Goal: Find specific page/section: Find specific page/section

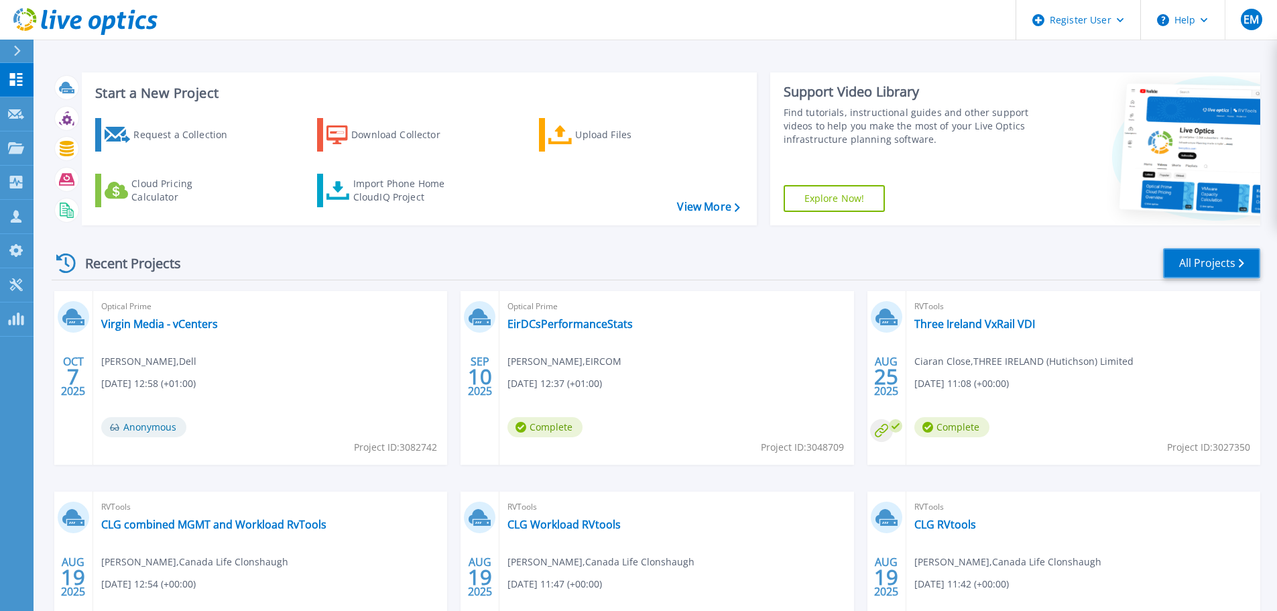
click at [1212, 273] on link "All Projects" at bounding box center [1211, 263] width 97 height 30
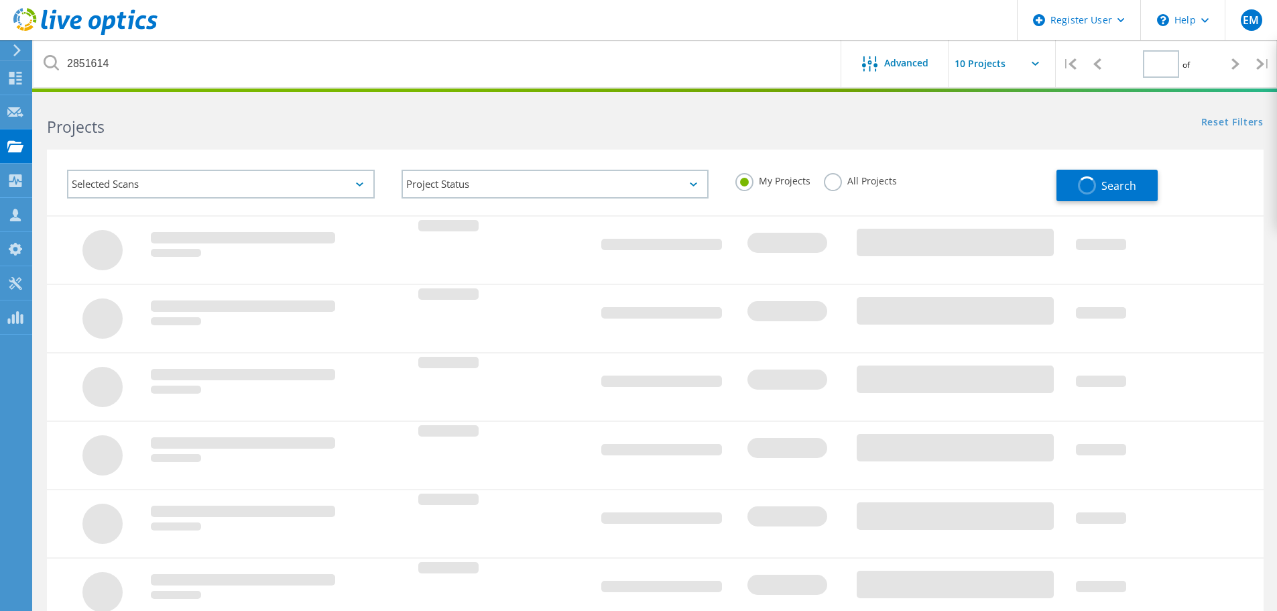
type input "1"
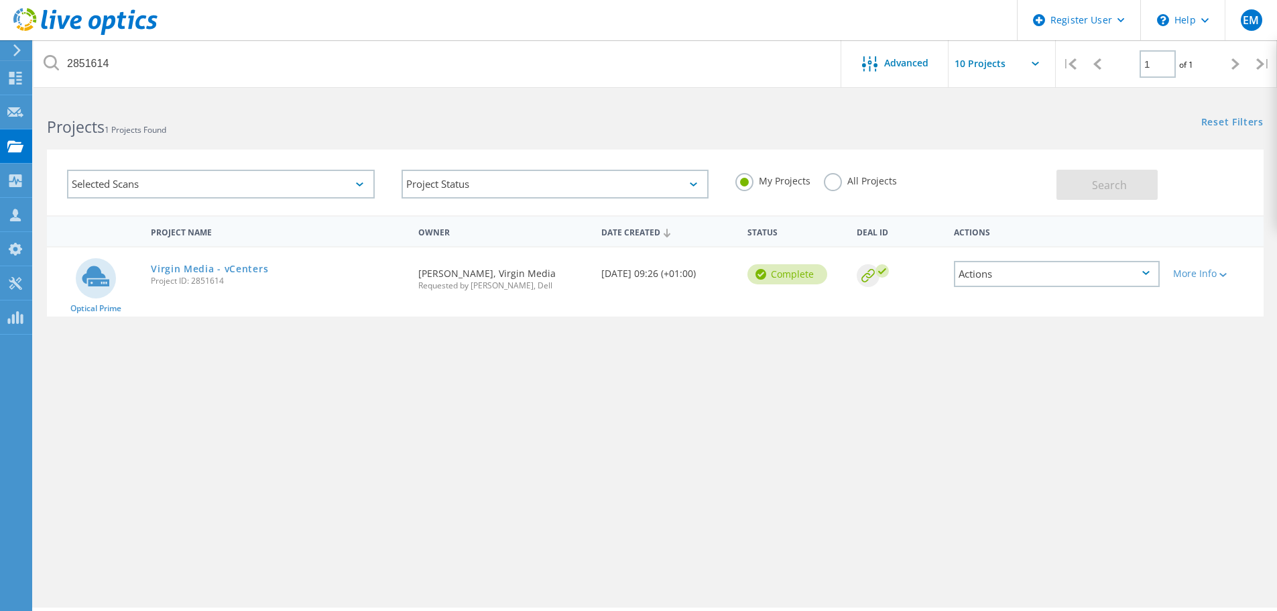
click at [356, 187] on div "Selected Scans" at bounding box center [221, 184] width 308 height 29
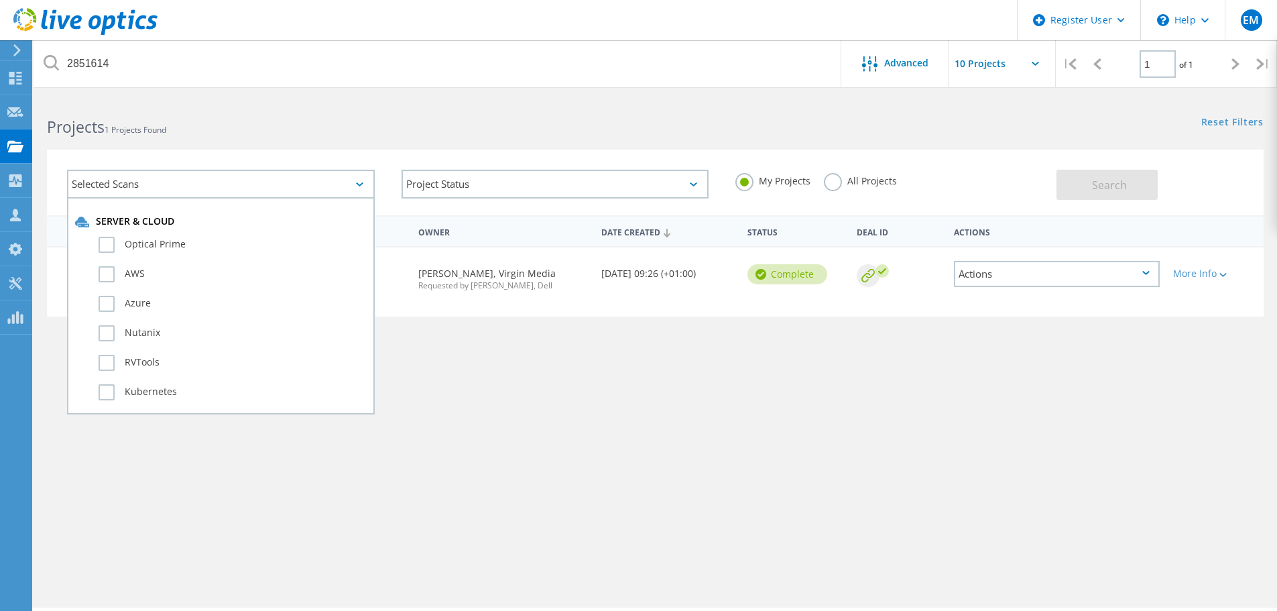
click at [356, 187] on div "Selected Scans" at bounding box center [221, 184] width 308 height 29
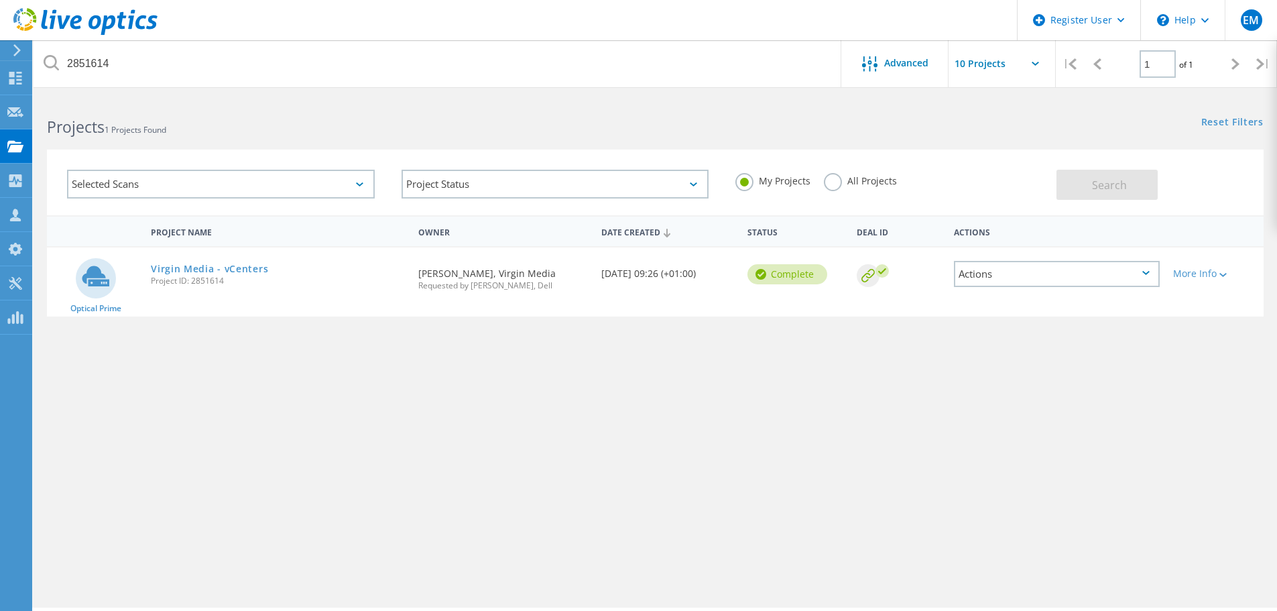
click at [836, 186] on label "All Projects" at bounding box center [860, 179] width 73 height 13
click at [0, 0] on input "All Projects" at bounding box center [0, 0] width 0 height 0
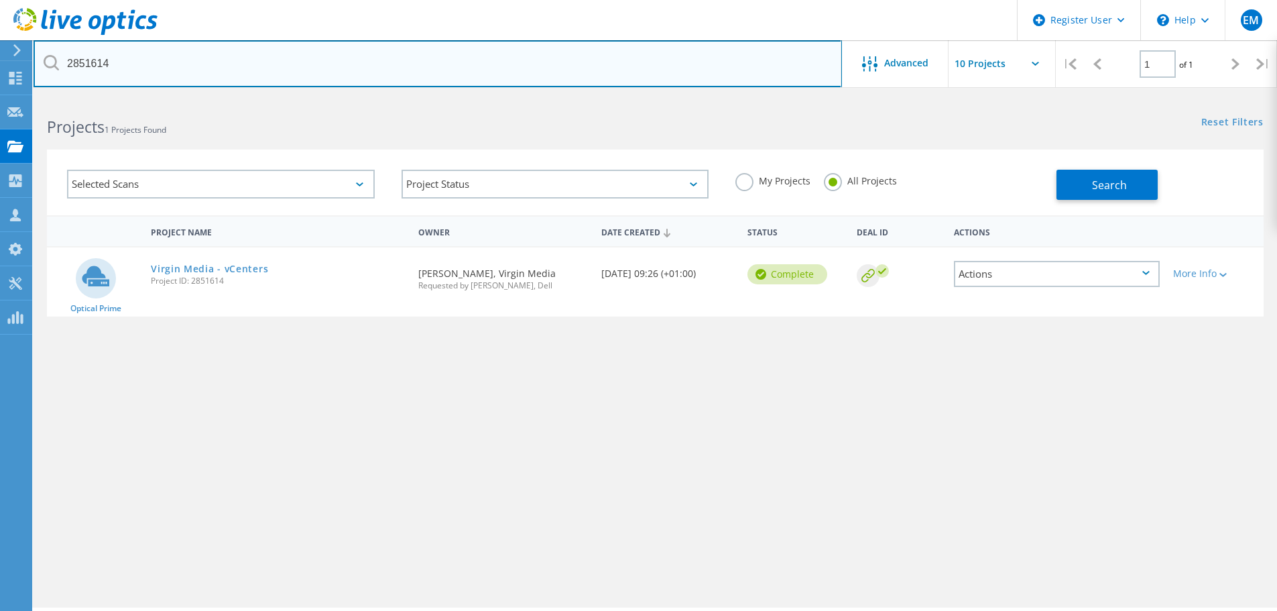
click at [371, 79] on input "2851614" at bounding box center [438, 63] width 809 height 47
type input "2"
type input "[PERSON_NAME]"
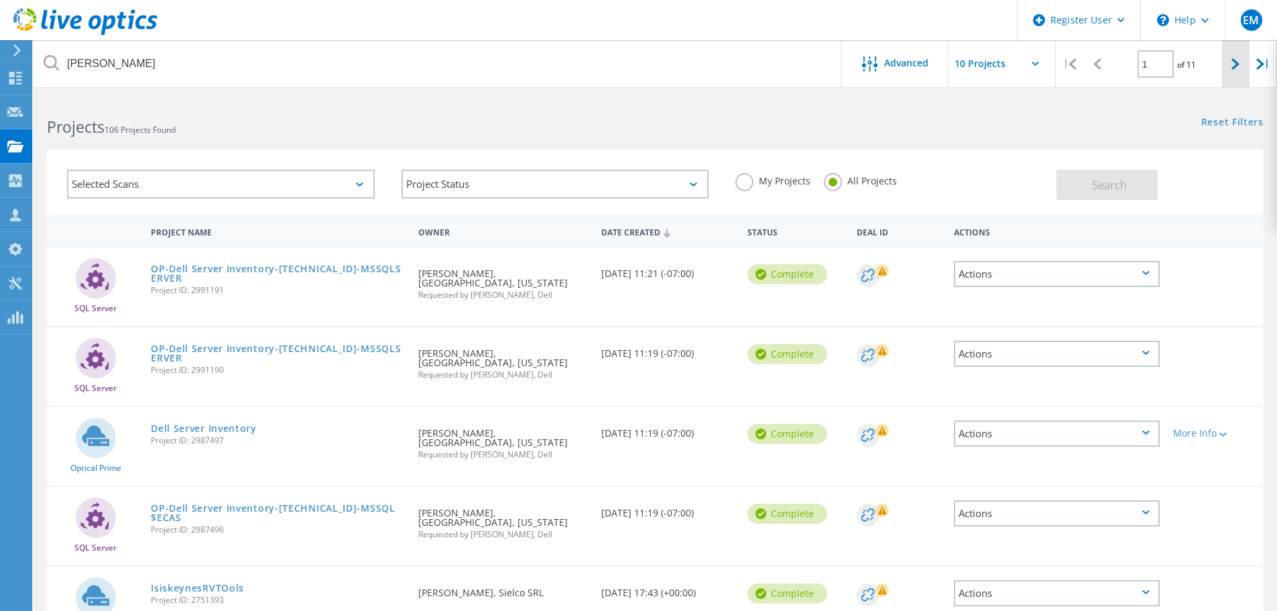
click at [1242, 62] on div at bounding box center [1235, 64] width 27 height 48
type input "2"
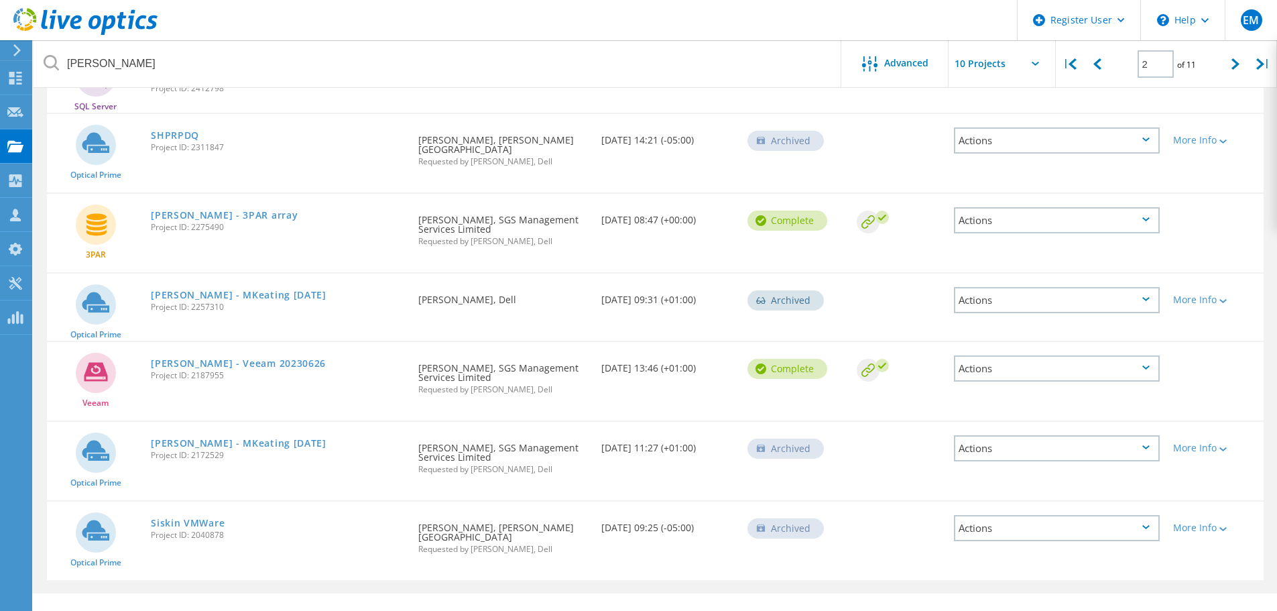
scroll to position [422, 0]
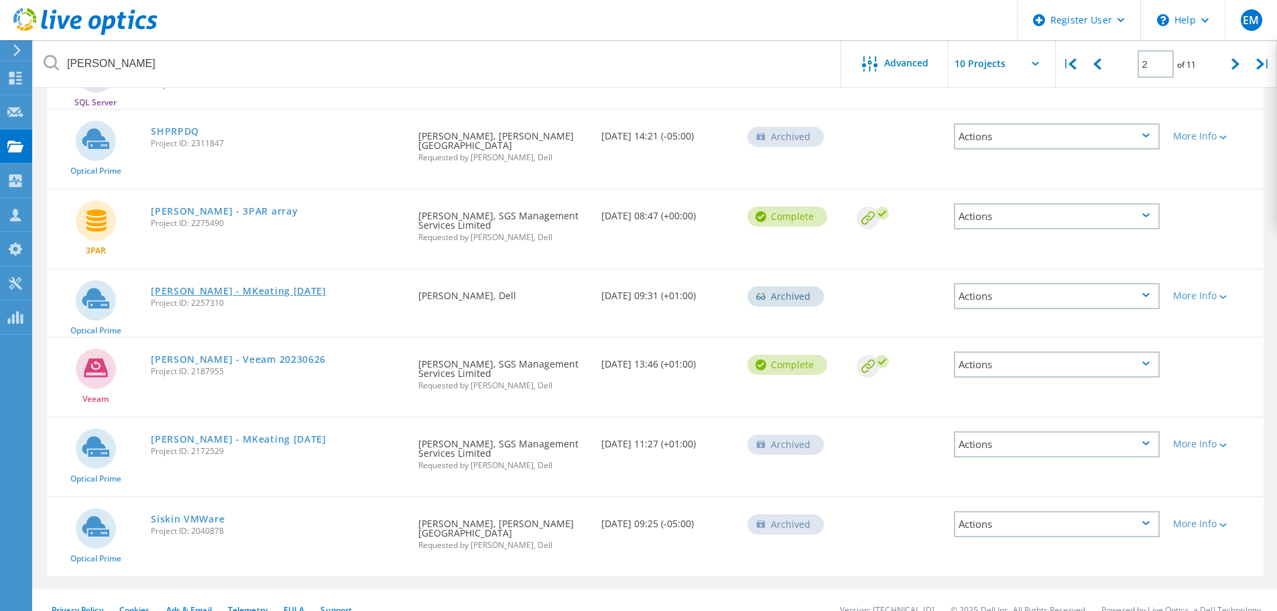
click at [231, 286] on link "[PERSON_NAME] - MKeating [DATE]" at bounding box center [239, 290] width 176 height 9
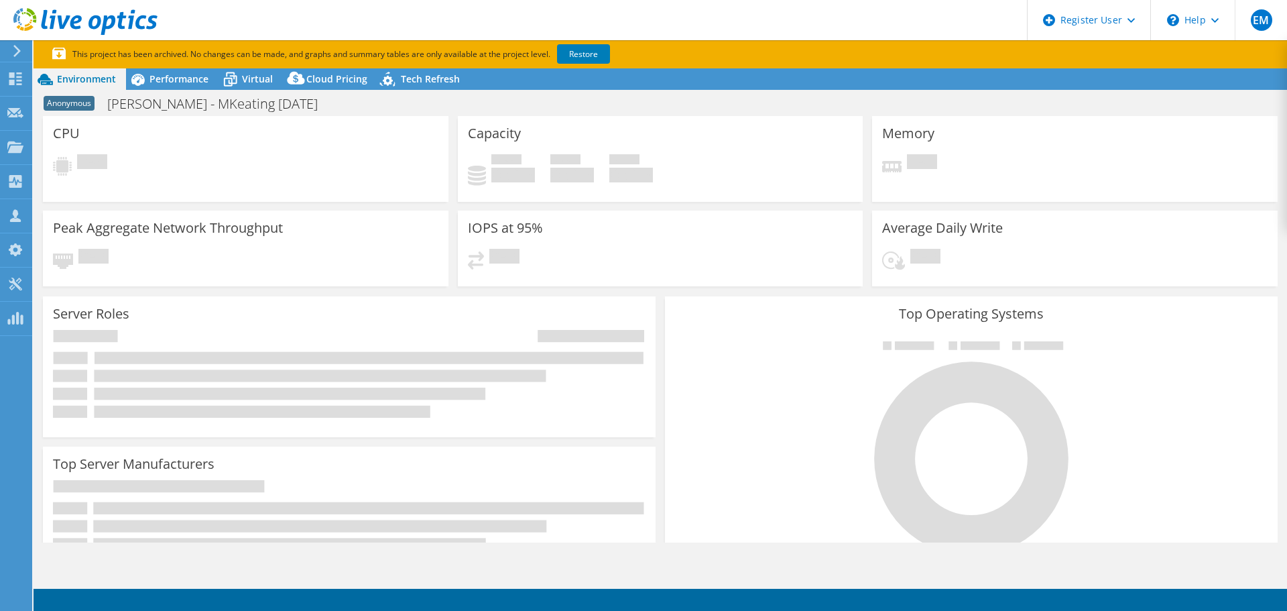
select select "EULondon"
select select "USD"
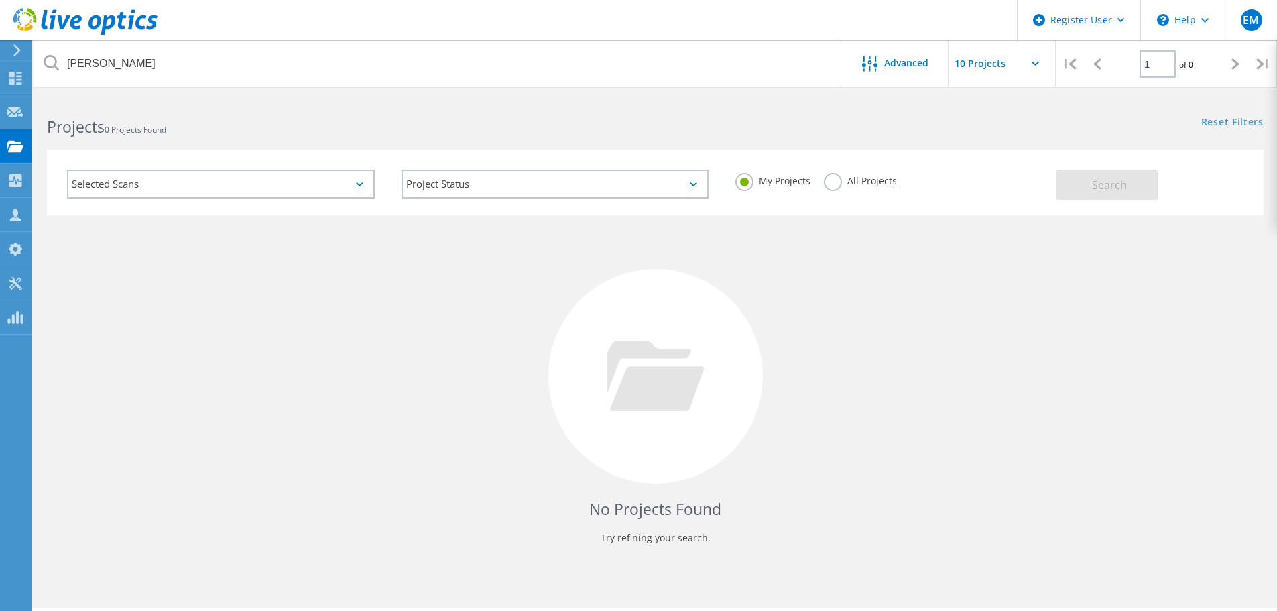
click at [837, 185] on label "All Projects" at bounding box center [860, 179] width 73 height 13
click at [0, 0] on input "All Projects" at bounding box center [0, 0] width 0 height 0
click at [1102, 179] on span "Search" at bounding box center [1109, 185] width 35 height 15
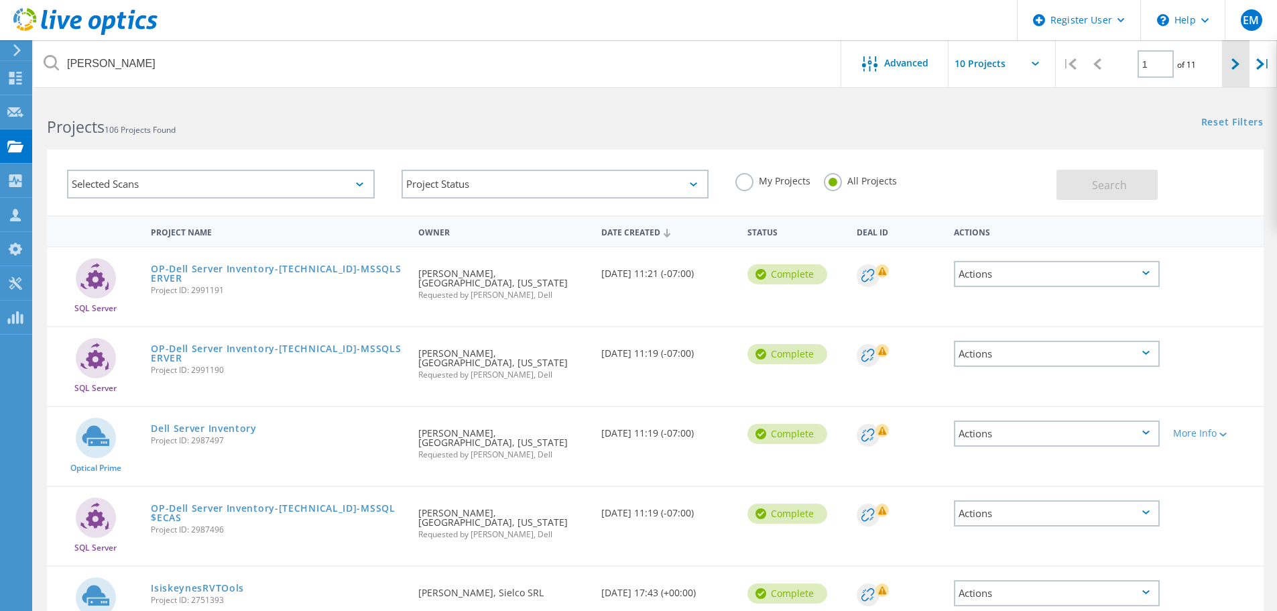
click at [1232, 66] on icon at bounding box center [1236, 63] width 8 height 11
type input "2"
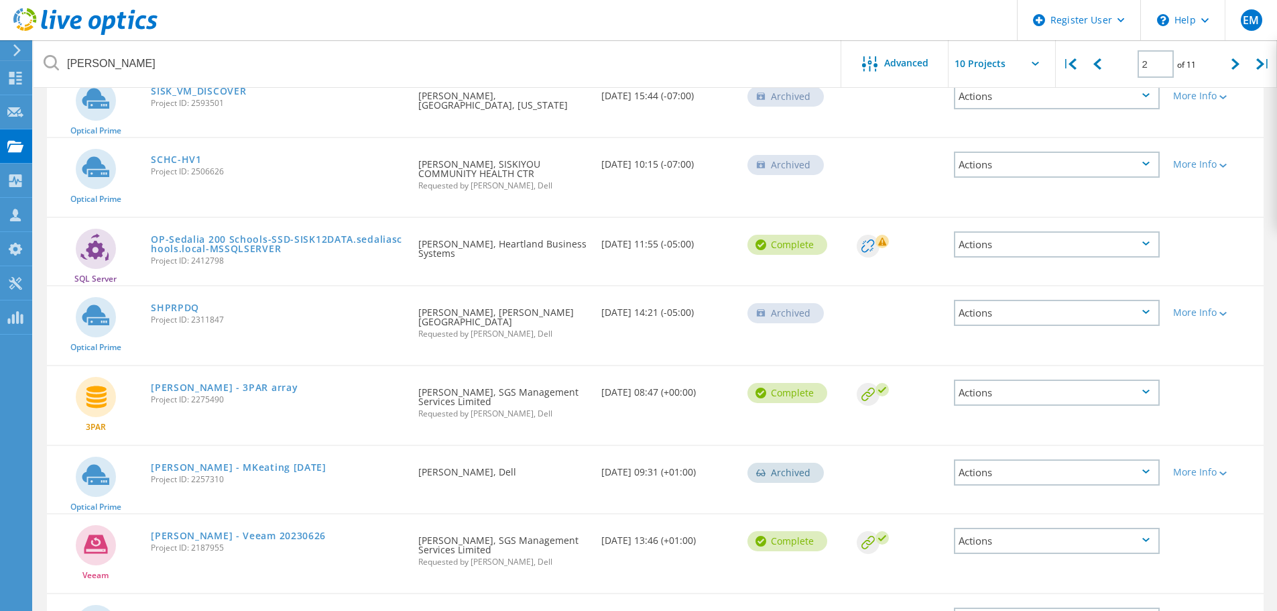
scroll to position [268, 0]
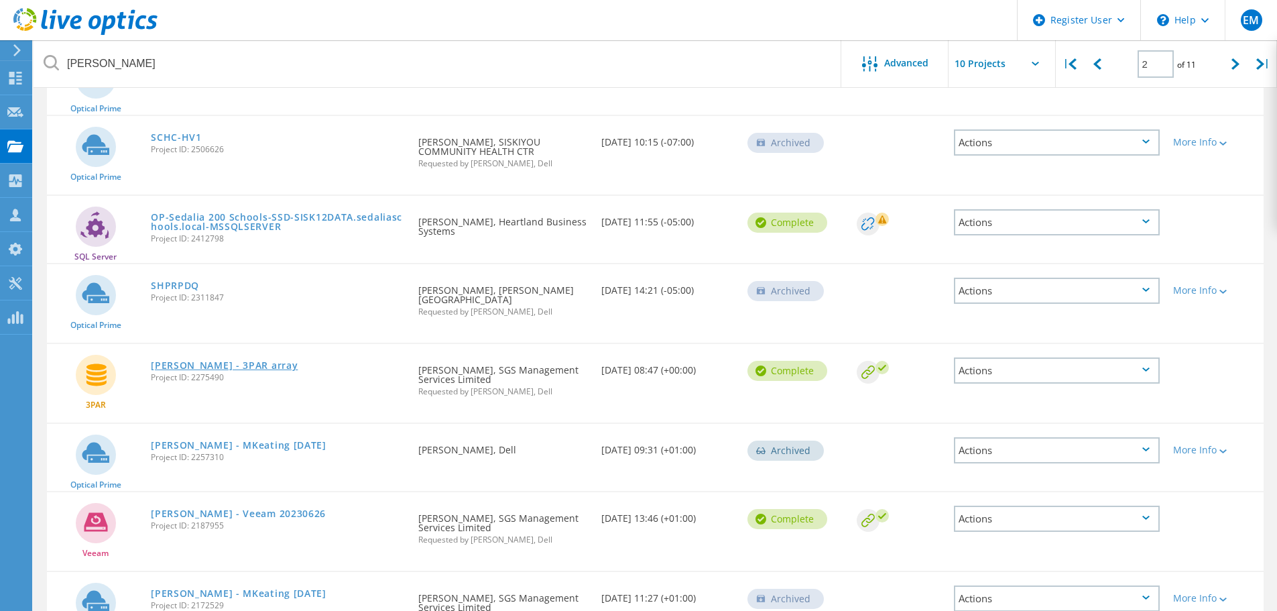
click at [180, 361] on link "[PERSON_NAME] - 3PAR array" at bounding box center [224, 365] width 147 height 9
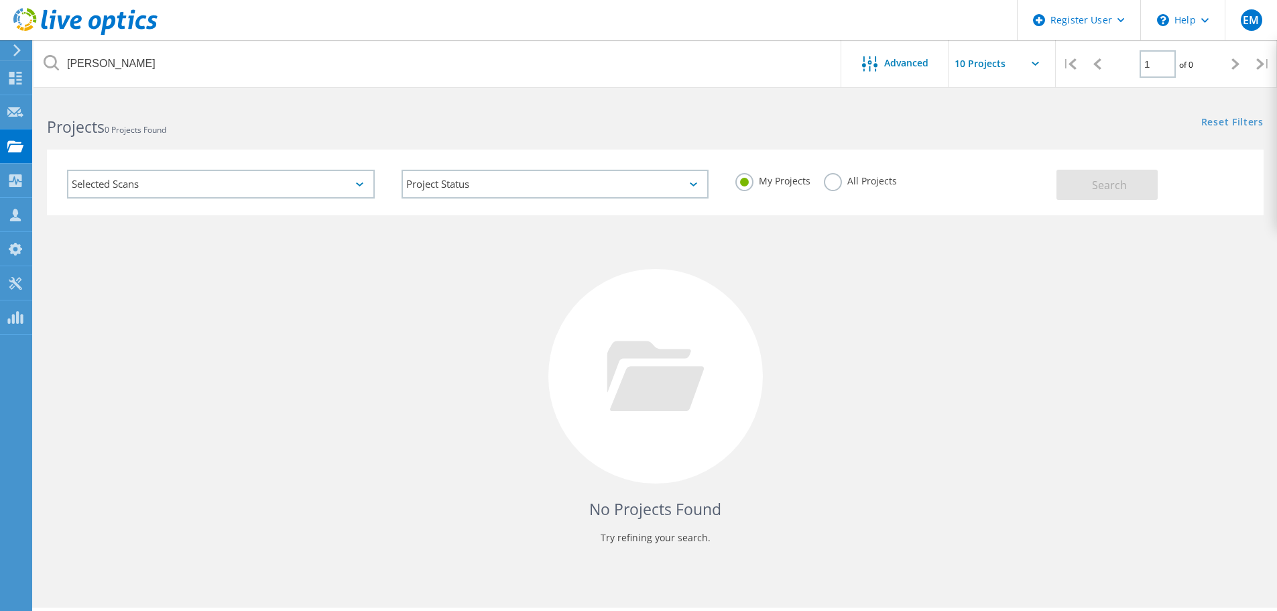
click at [833, 183] on label "All Projects" at bounding box center [860, 179] width 73 height 13
click at [0, 0] on input "All Projects" at bounding box center [0, 0] width 0 height 0
click at [1107, 181] on span "Search" at bounding box center [1109, 185] width 35 height 15
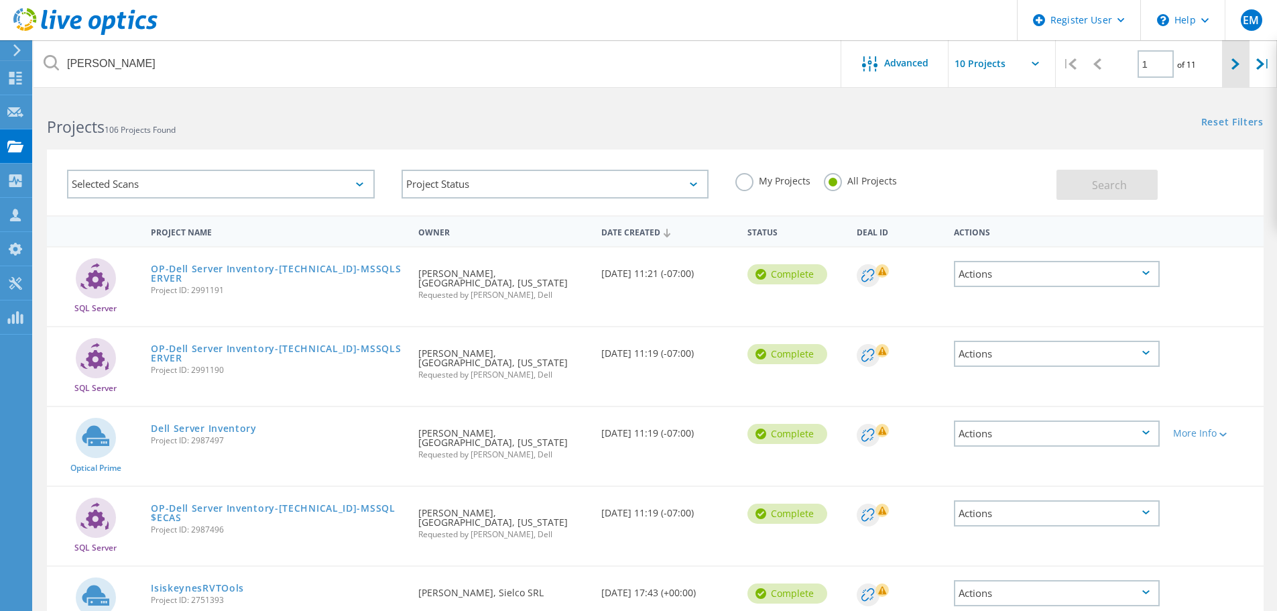
click at [1236, 65] on icon at bounding box center [1236, 63] width 8 height 11
type input "2"
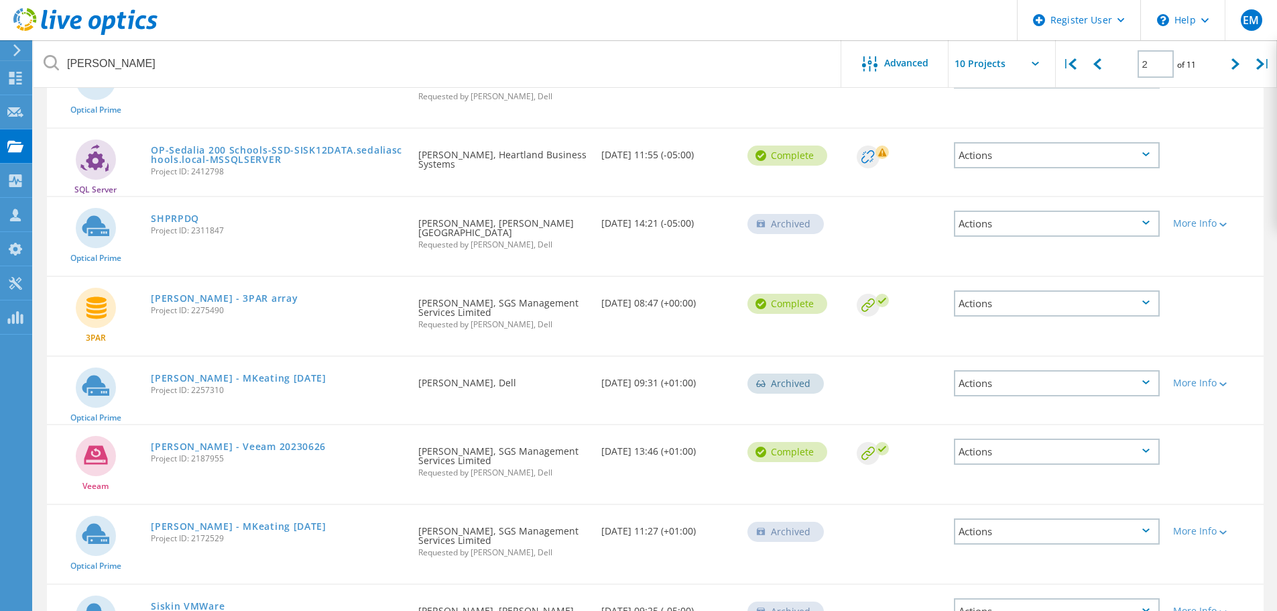
scroll to position [402, 0]
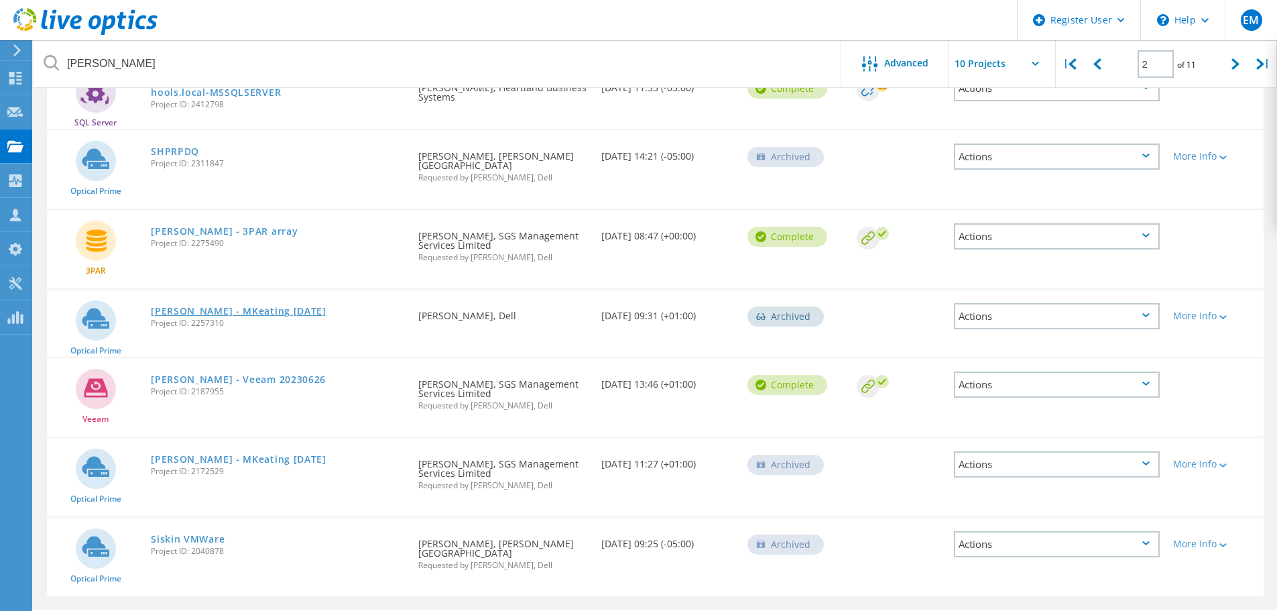
click at [257, 306] on link "[PERSON_NAME] - MKeating [DATE]" at bounding box center [239, 310] width 176 height 9
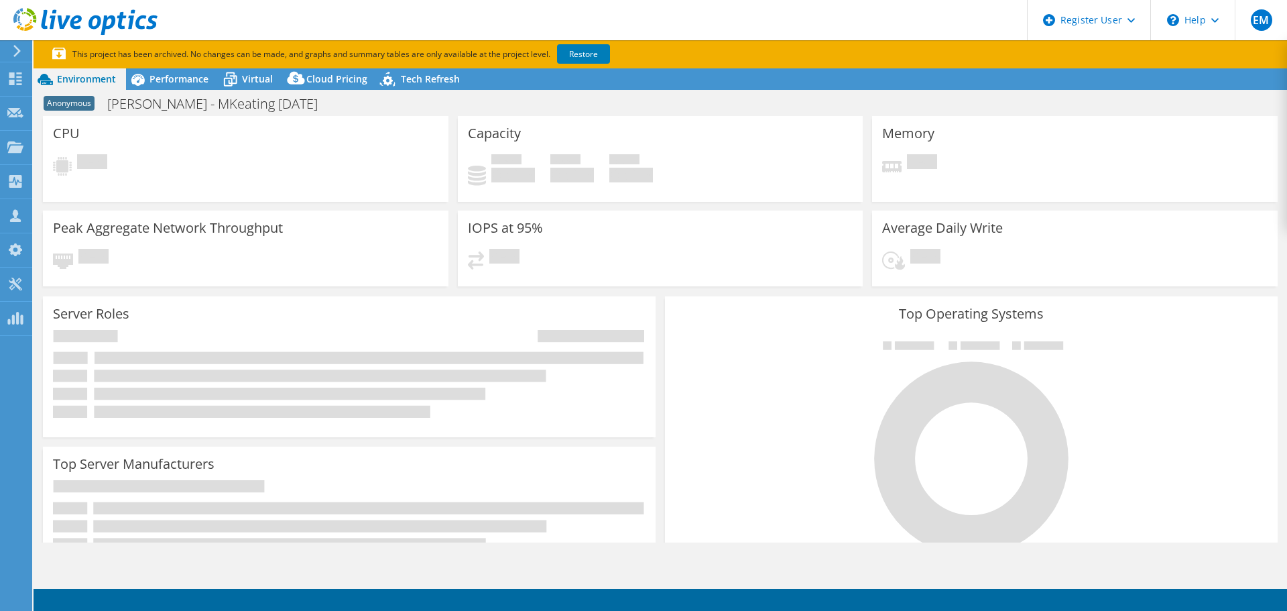
select select "EULondon"
select select "USD"
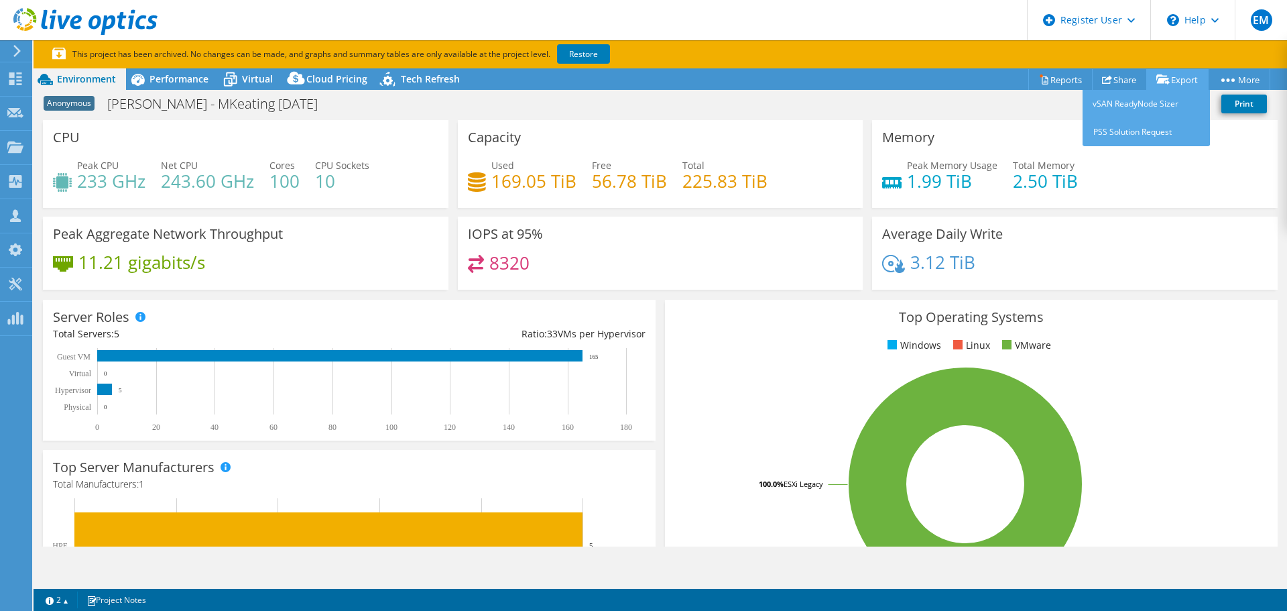
click at [1162, 80] on icon at bounding box center [1163, 79] width 13 height 10
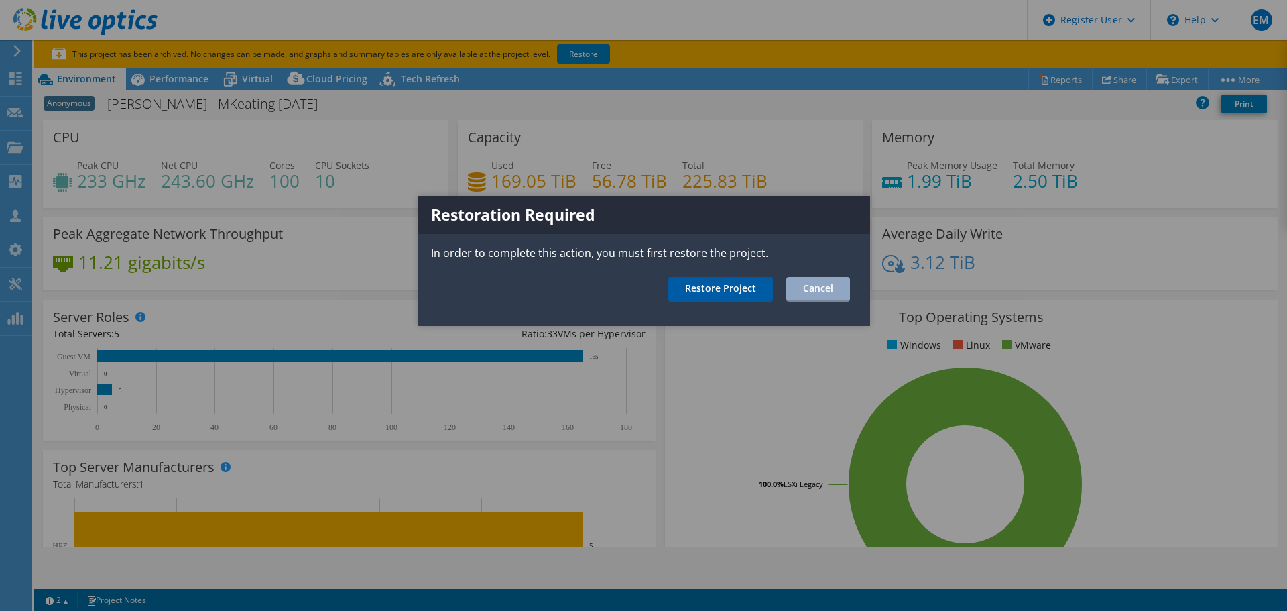
click at [729, 290] on link "Restore Project" at bounding box center [720, 289] width 105 height 25
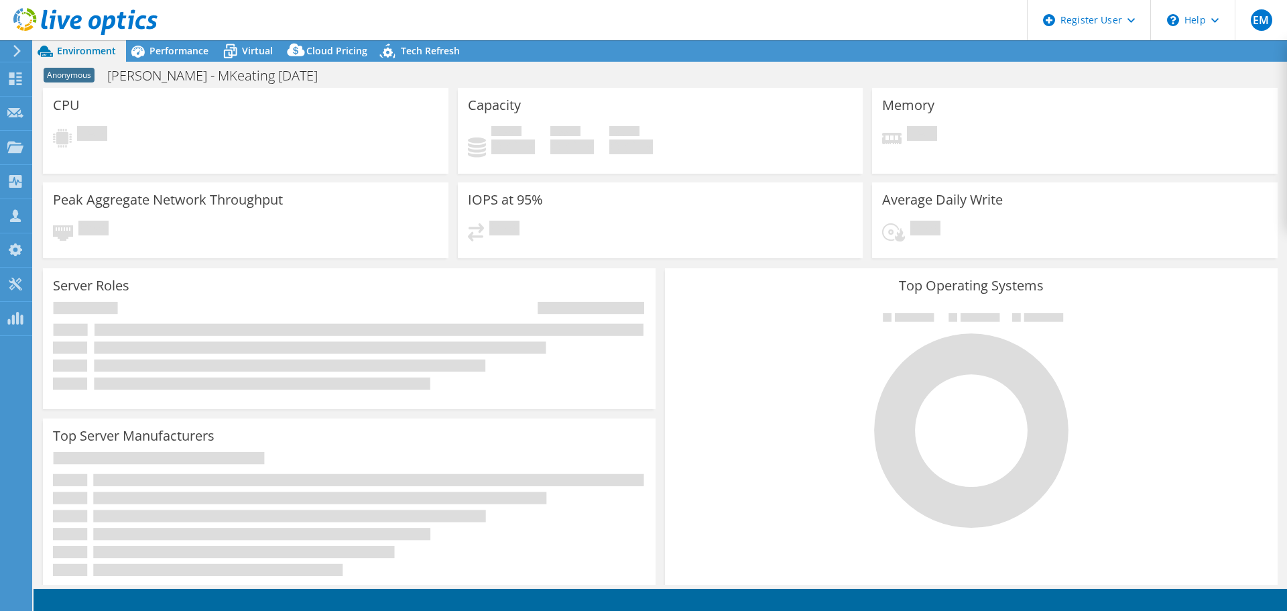
select select "USD"
select select "EULondon"
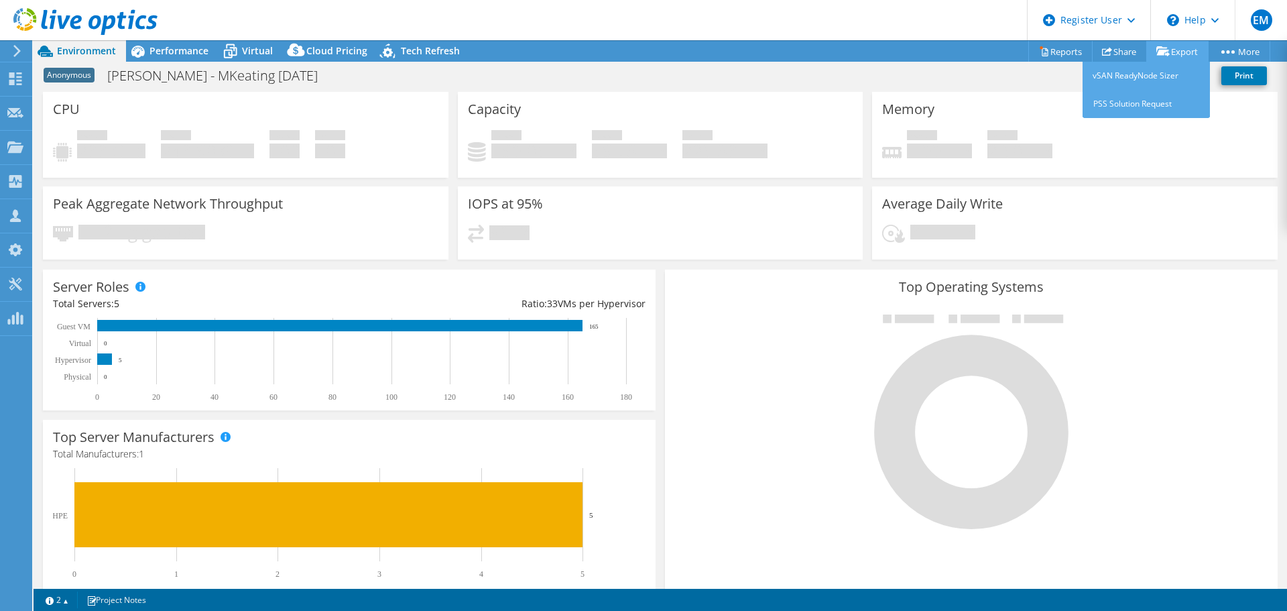
click at [1168, 49] on link "Export" at bounding box center [1178, 51] width 62 height 21
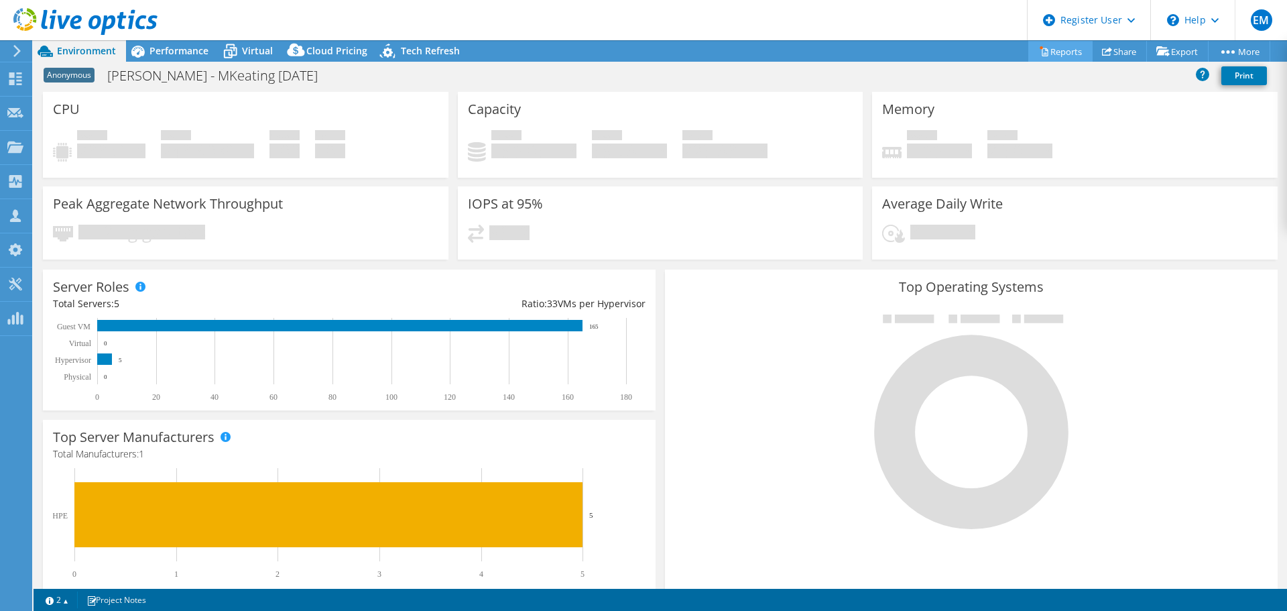
click at [1048, 56] on link "Reports" at bounding box center [1061, 51] width 64 height 21
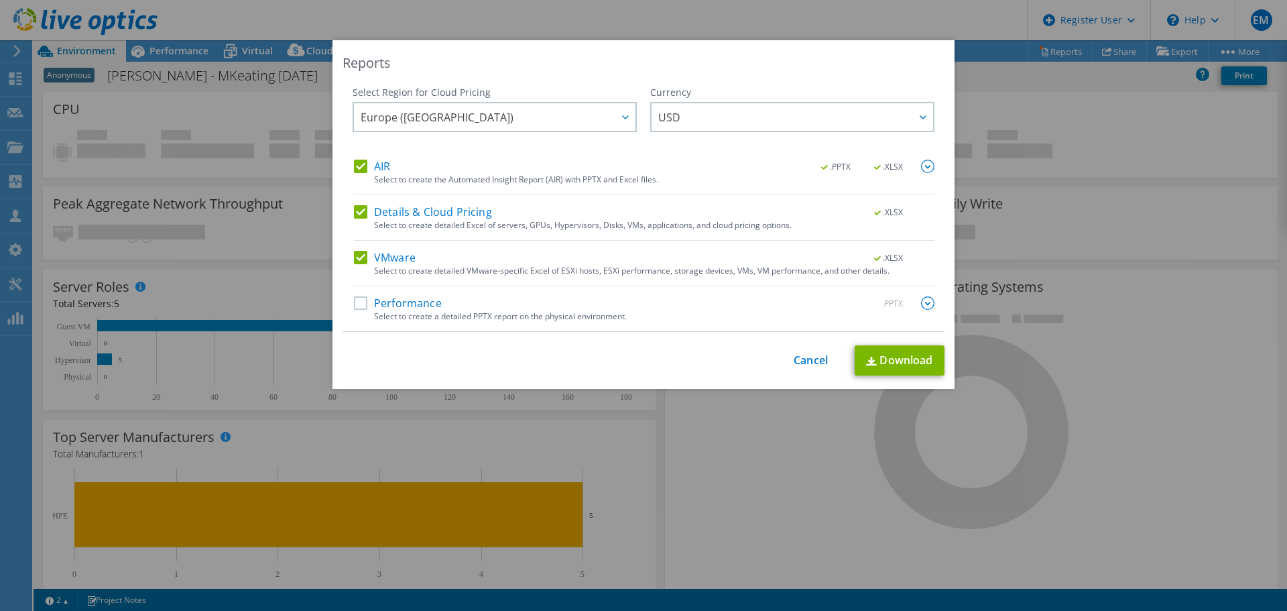
click at [354, 307] on label "Performance" at bounding box center [398, 302] width 88 height 13
click at [0, 0] on input "Performance" at bounding box center [0, 0] width 0 height 0
click at [890, 363] on link "Download" at bounding box center [900, 360] width 90 height 30
click at [806, 362] on link "Cancel" at bounding box center [811, 360] width 34 height 13
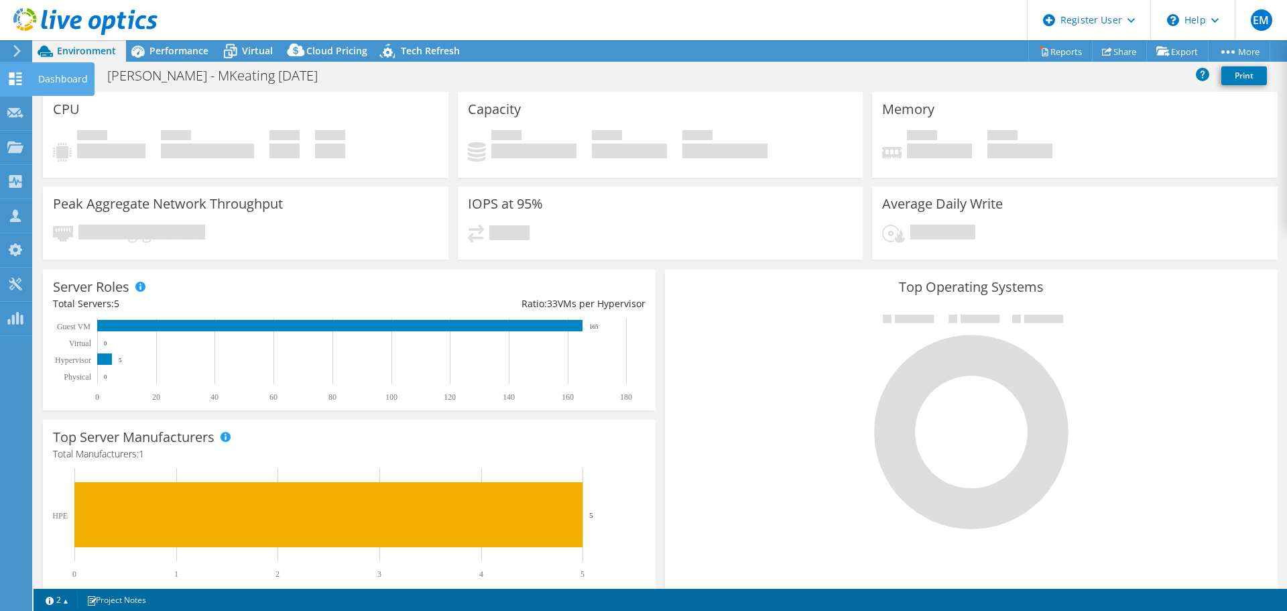
click at [55, 80] on div "Dashboard" at bounding box center [63, 79] width 63 height 34
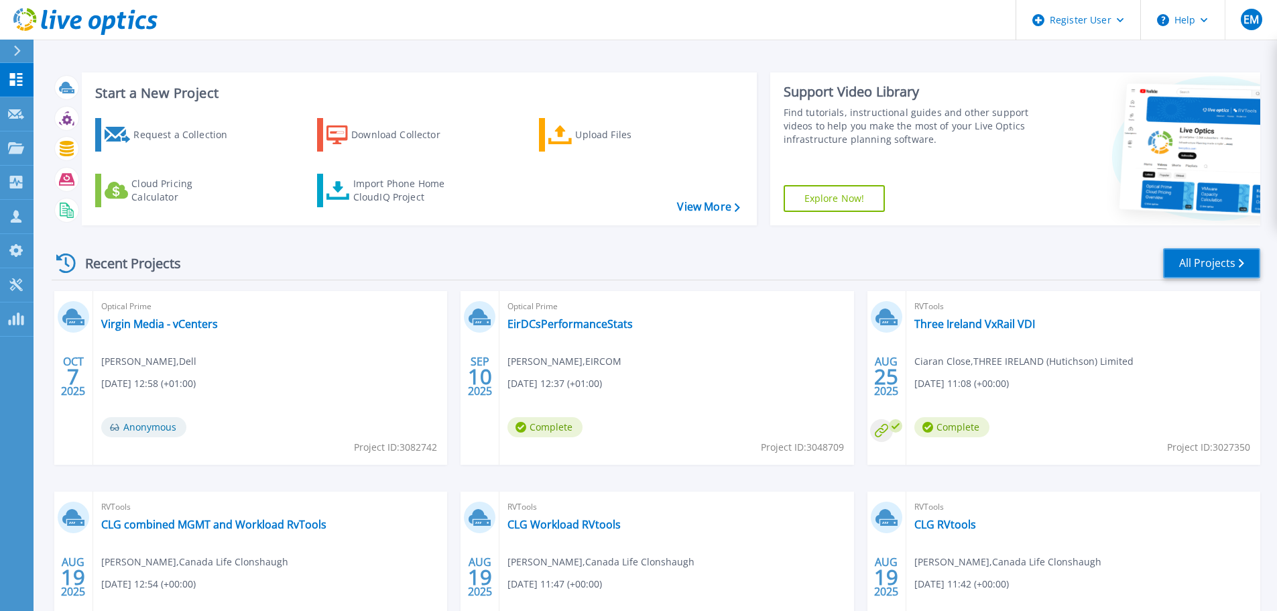
click at [1226, 257] on link "All Projects" at bounding box center [1211, 263] width 97 height 30
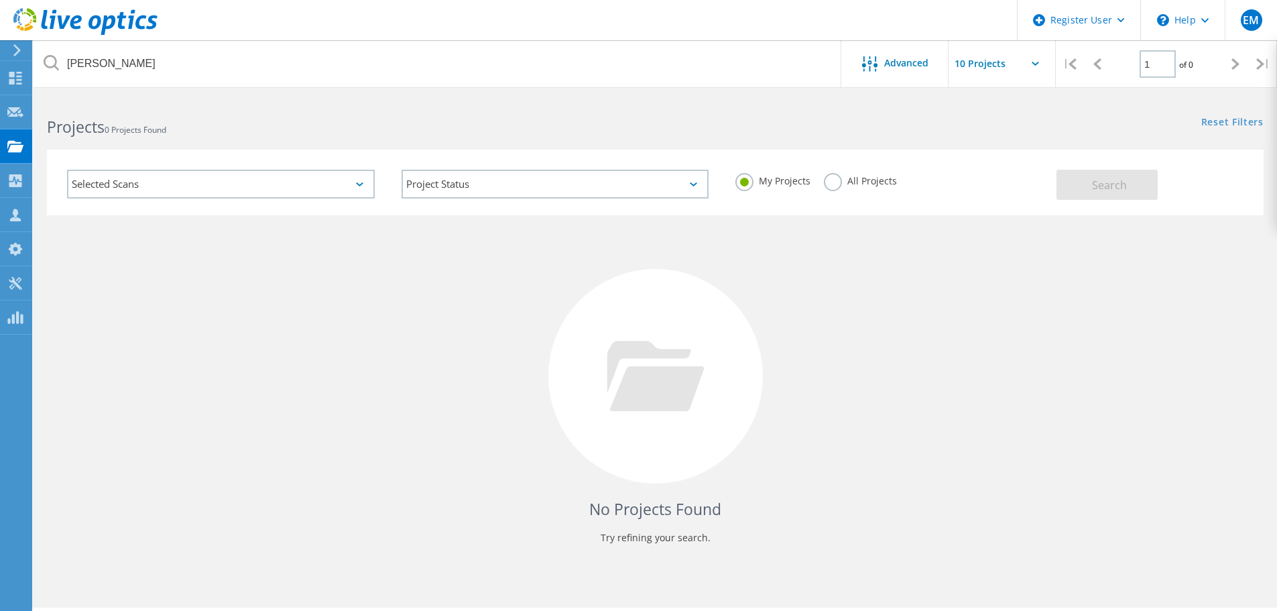
click at [833, 182] on label "All Projects" at bounding box center [860, 179] width 73 height 13
click at [0, 0] on input "All Projects" at bounding box center [0, 0] width 0 height 0
click at [1082, 187] on button "Search" at bounding box center [1107, 185] width 101 height 30
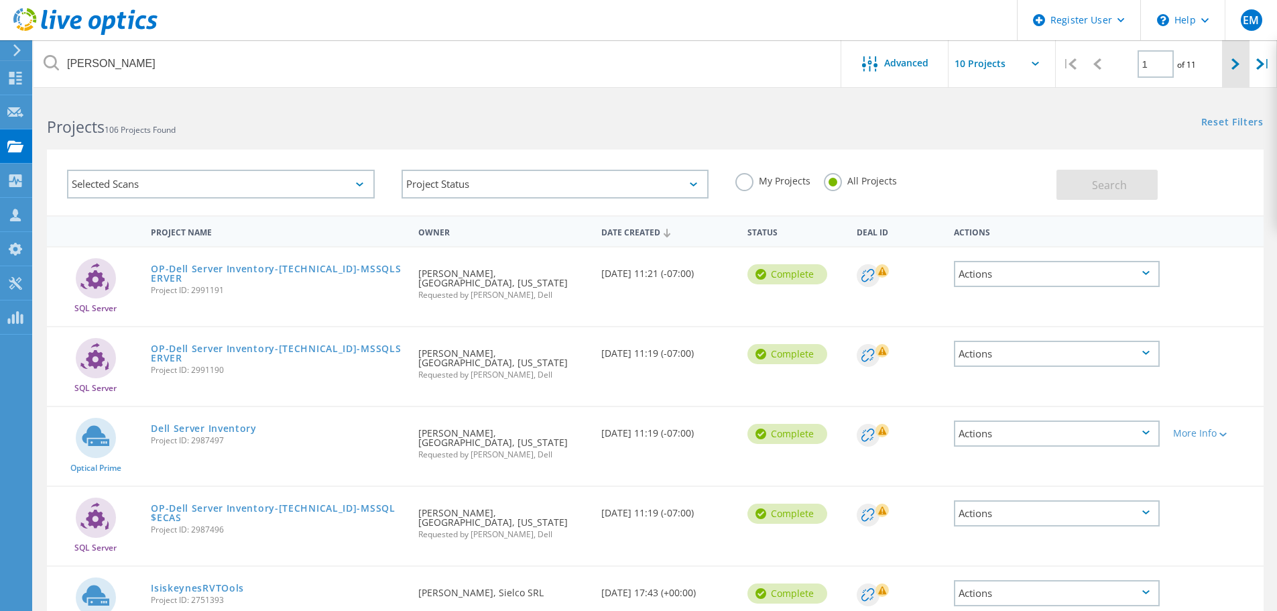
click at [1226, 64] on div at bounding box center [1235, 64] width 27 height 48
type input "2"
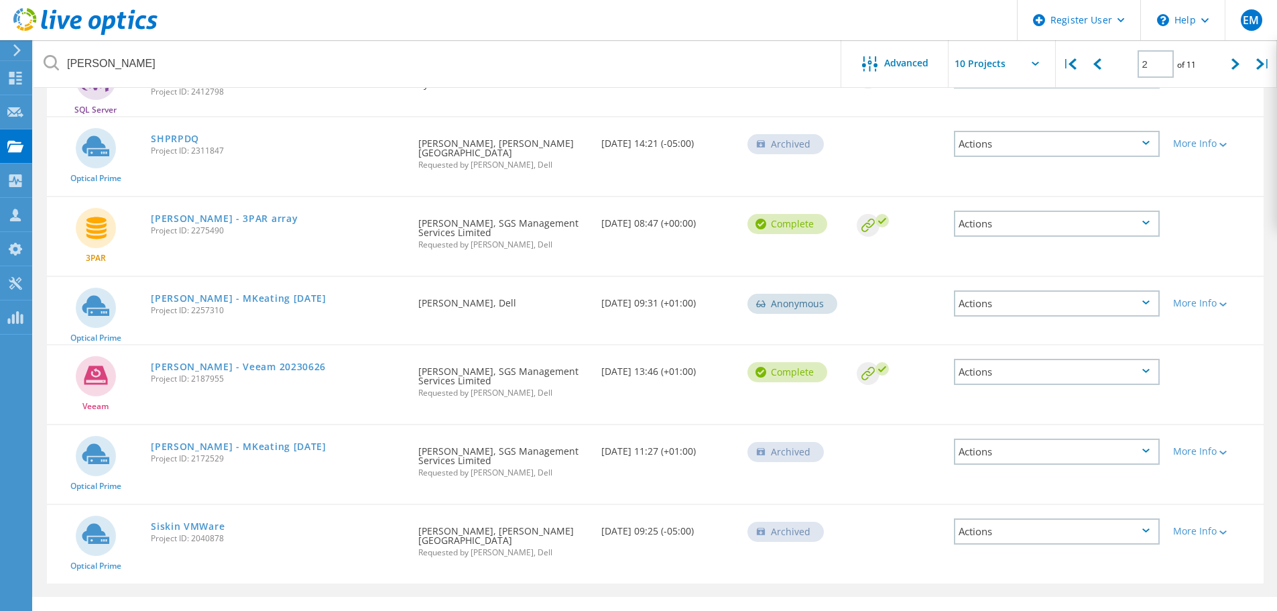
scroll to position [422, 0]
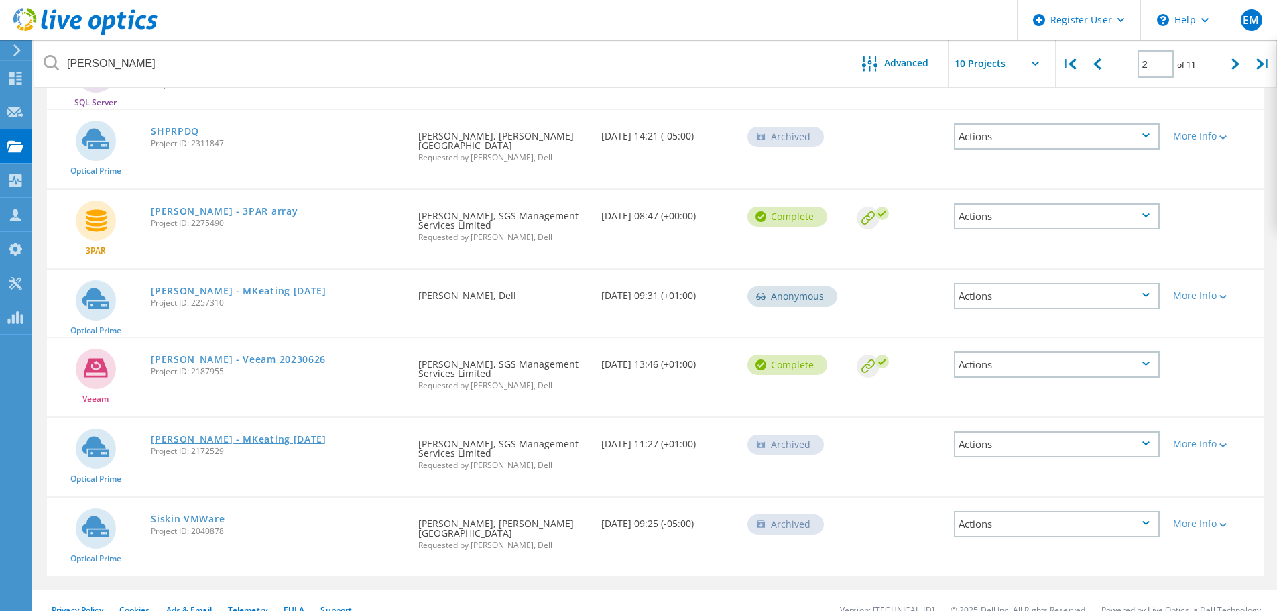
click at [266, 434] on link "[PERSON_NAME] - MKeating [DATE]" at bounding box center [239, 438] width 176 height 9
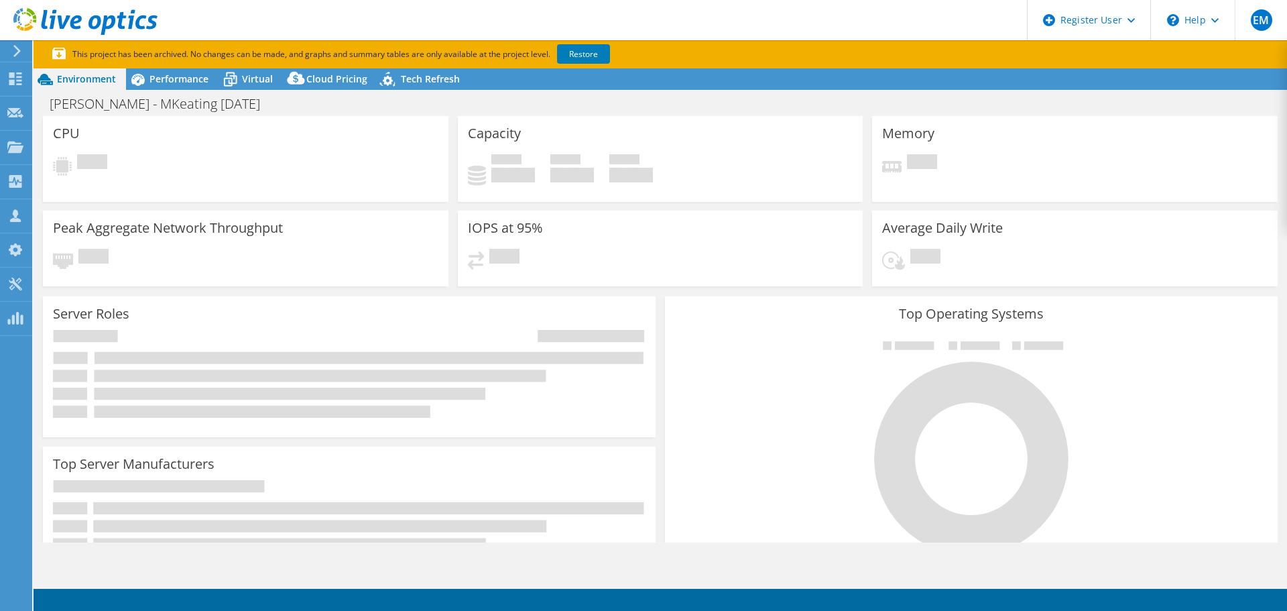
select select "EUFrankfurt"
select select "USD"
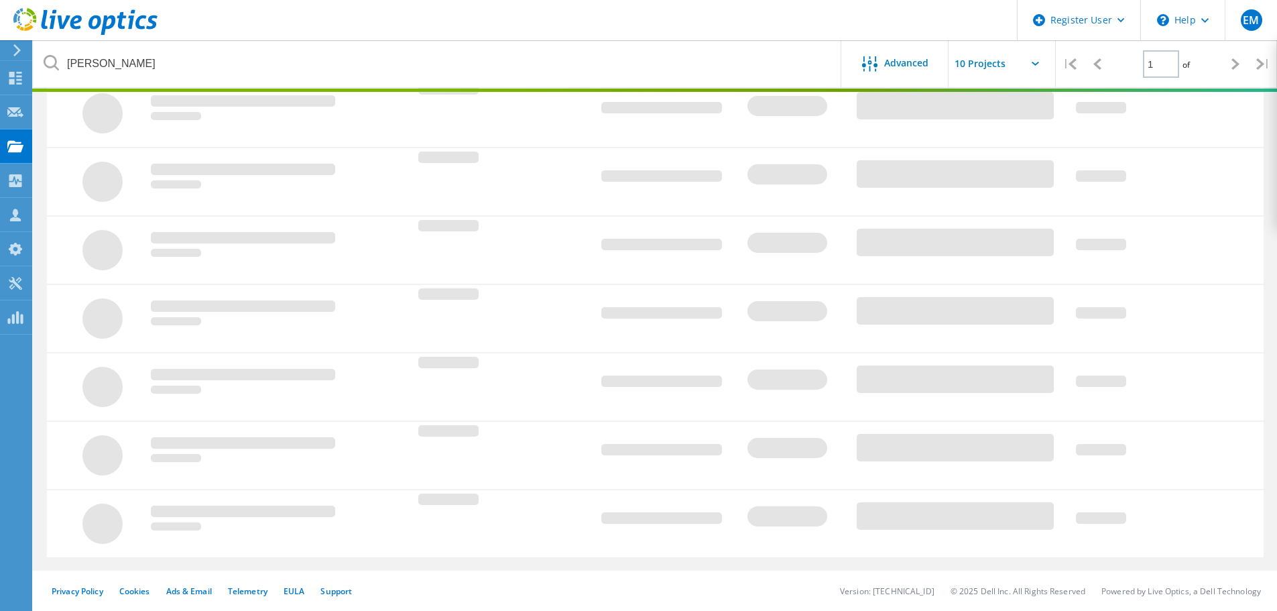
scroll to position [37, 0]
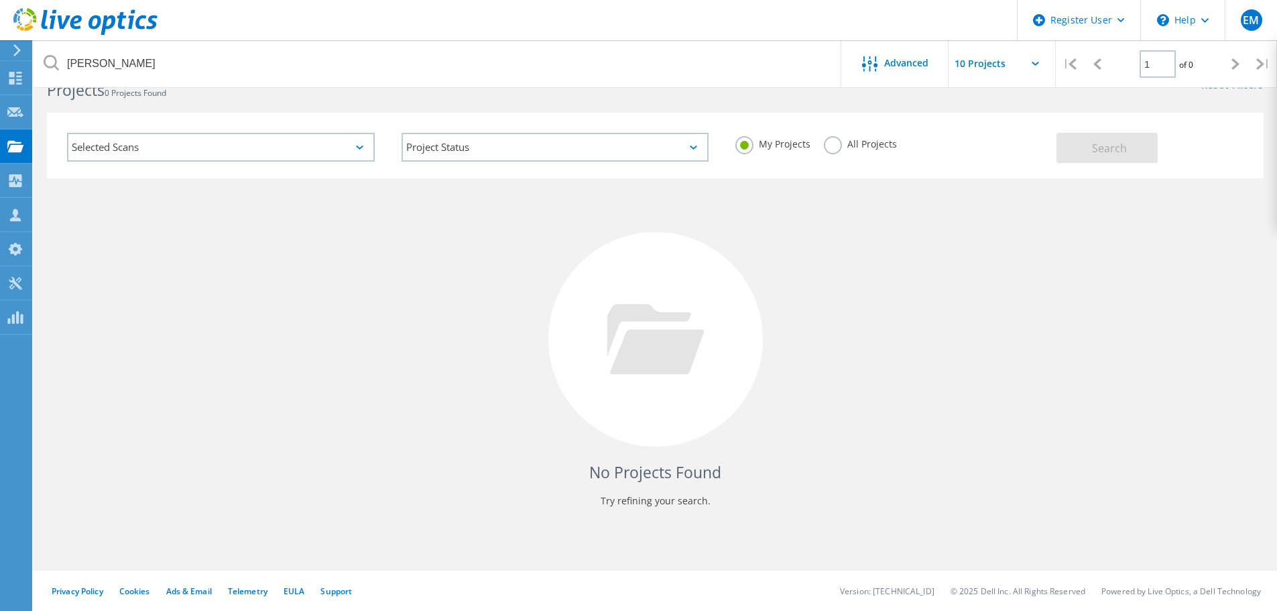
click at [832, 149] on label "All Projects" at bounding box center [860, 142] width 73 height 13
click at [0, 0] on input "All Projects" at bounding box center [0, 0] width 0 height 0
click at [1098, 156] on button "Search" at bounding box center [1107, 148] width 101 height 30
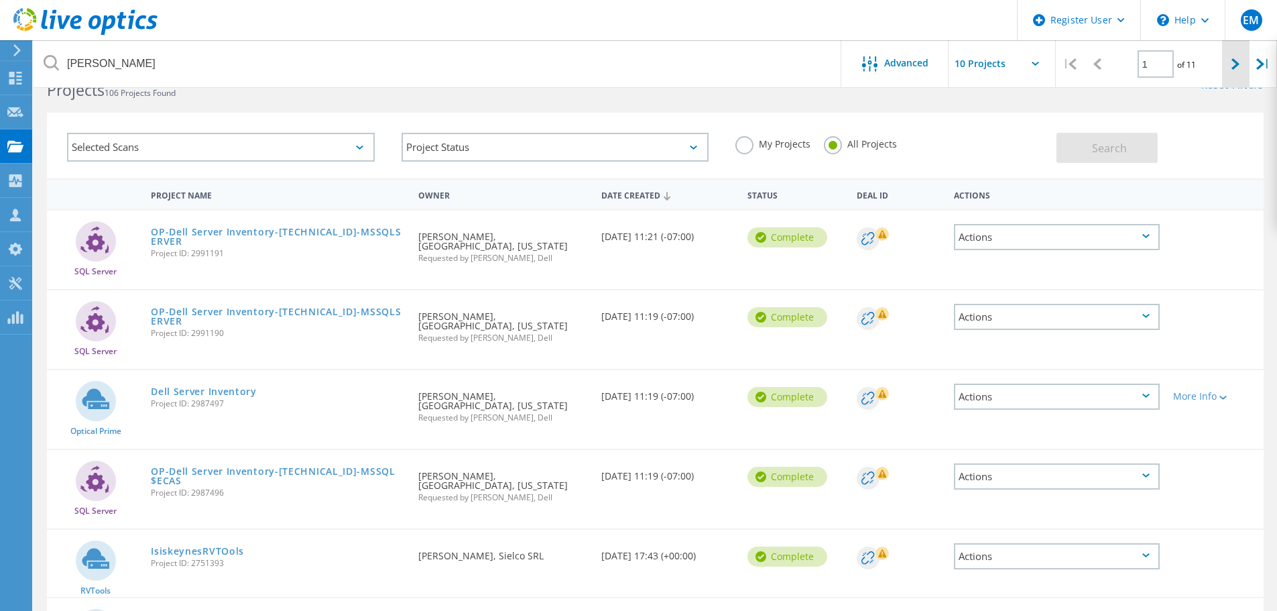
click at [1227, 62] on div at bounding box center [1235, 64] width 27 height 48
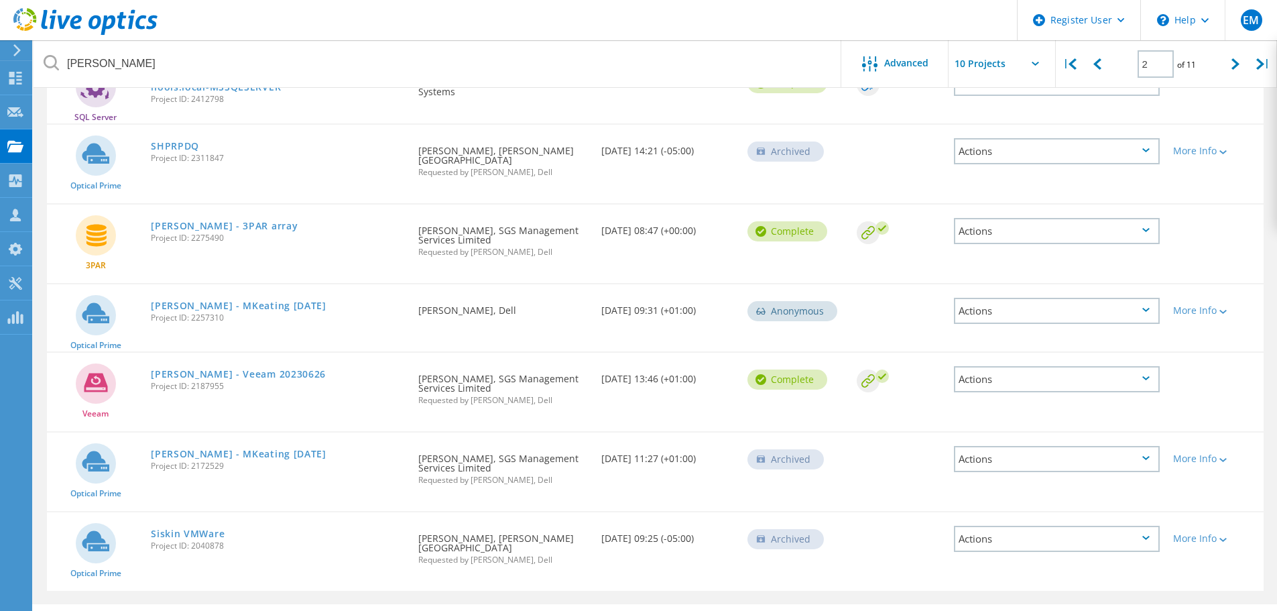
scroll to position [422, 0]
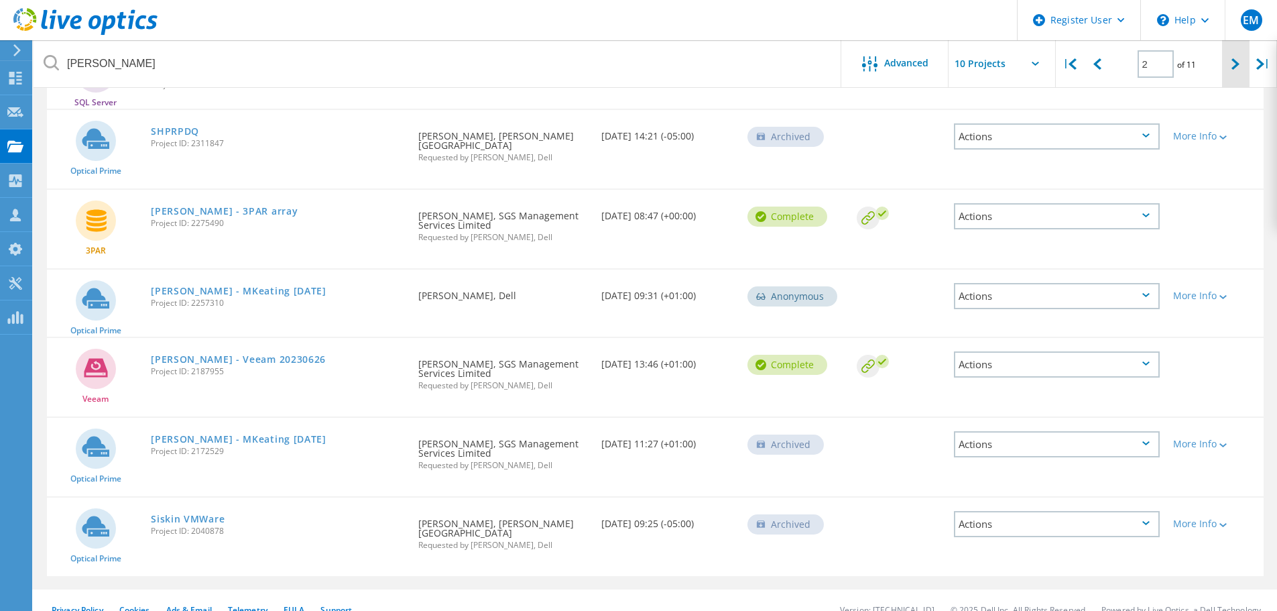
click at [1232, 65] on icon at bounding box center [1236, 63] width 8 height 11
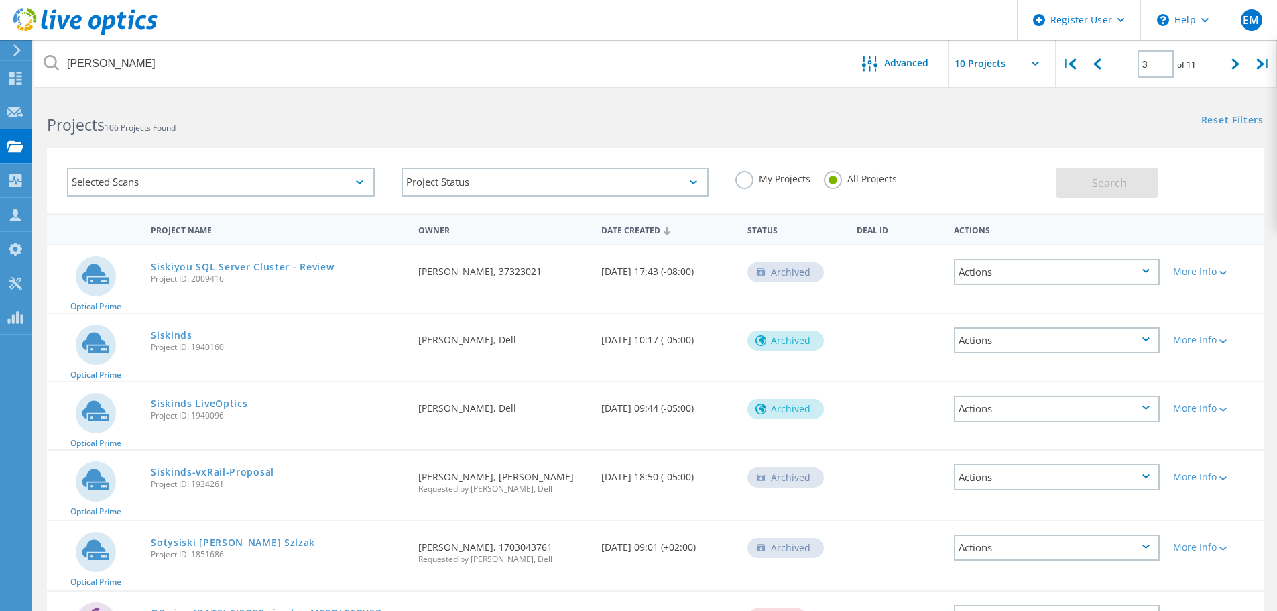
scroll to position [0, 0]
click at [1241, 64] on div at bounding box center [1235, 64] width 27 height 48
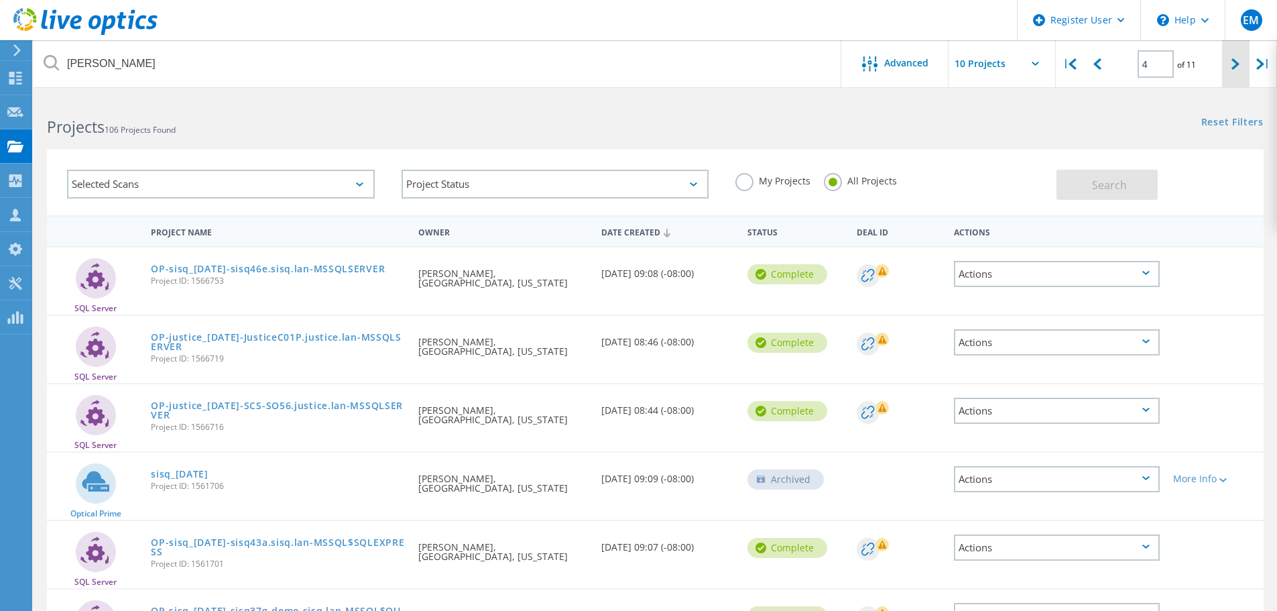
click at [1233, 70] on icon at bounding box center [1236, 63] width 8 height 11
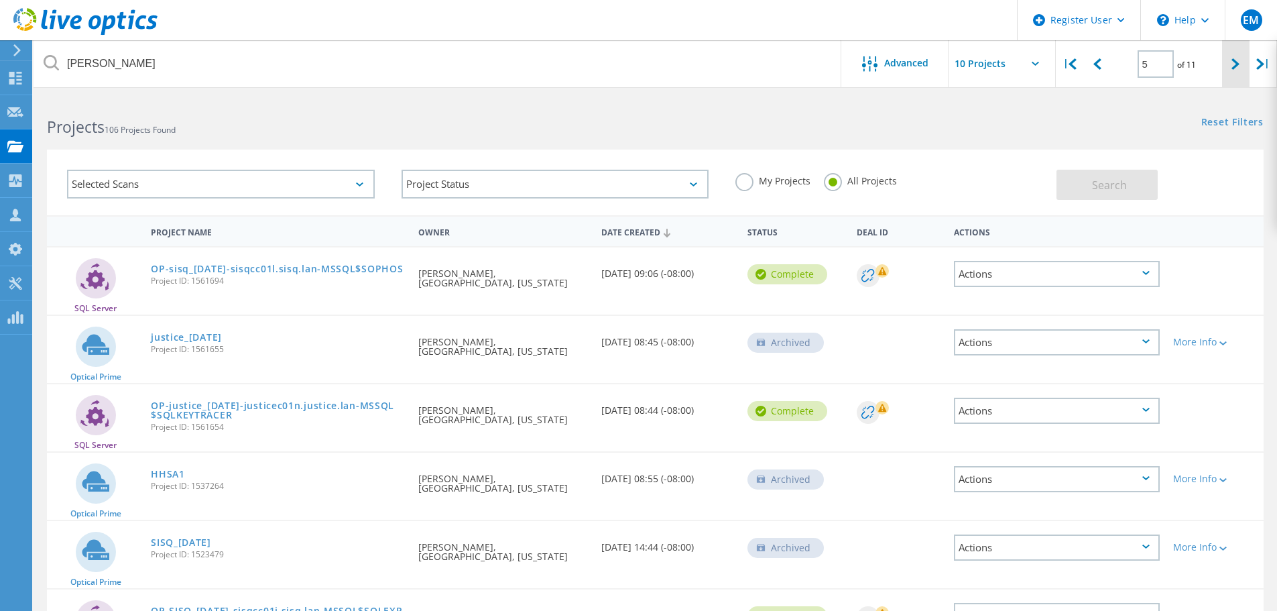
click at [1233, 67] on icon at bounding box center [1236, 63] width 8 height 11
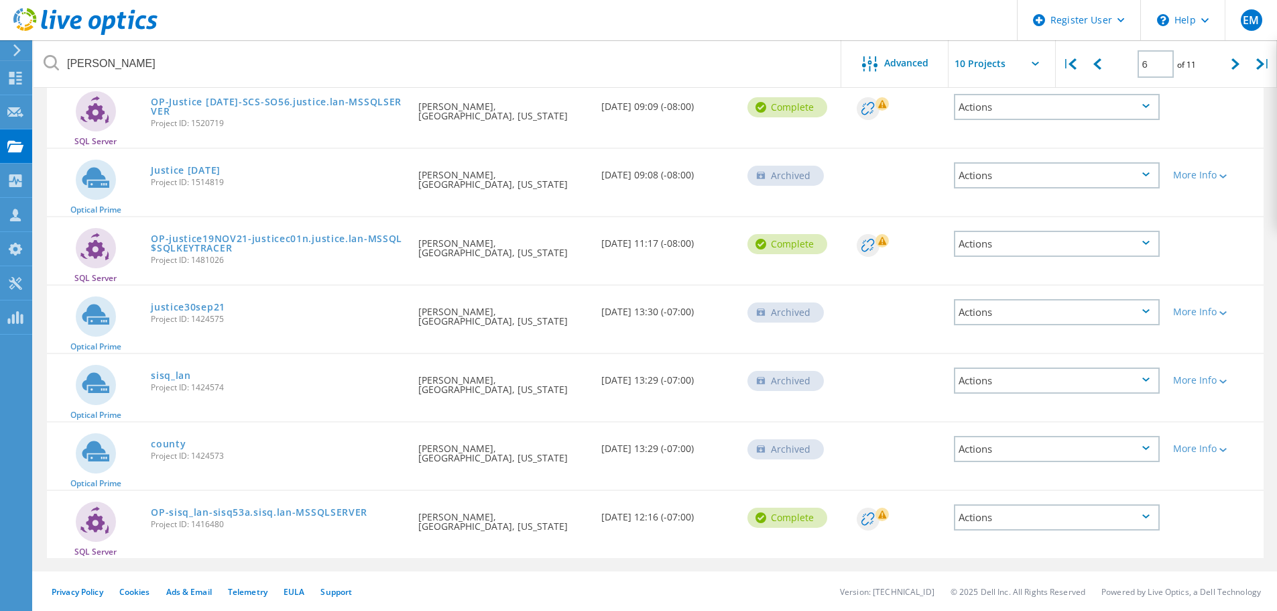
scroll to position [373, 0]
click at [1226, 68] on div at bounding box center [1235, 64] width 27 height 48
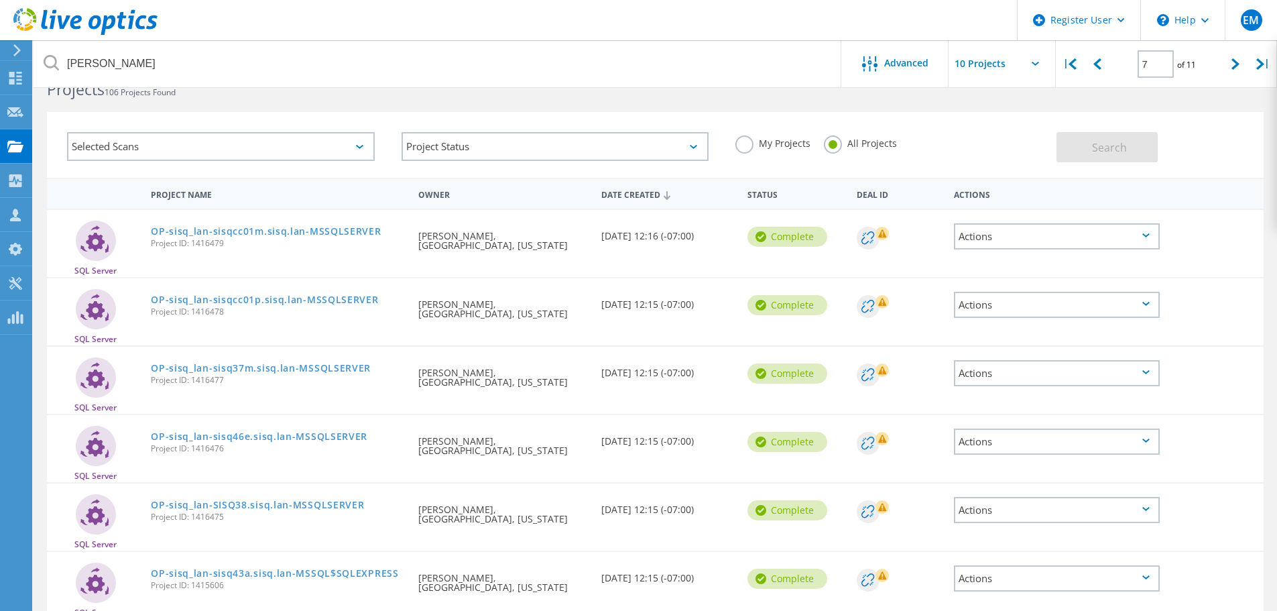
scroll to position [0, 0]
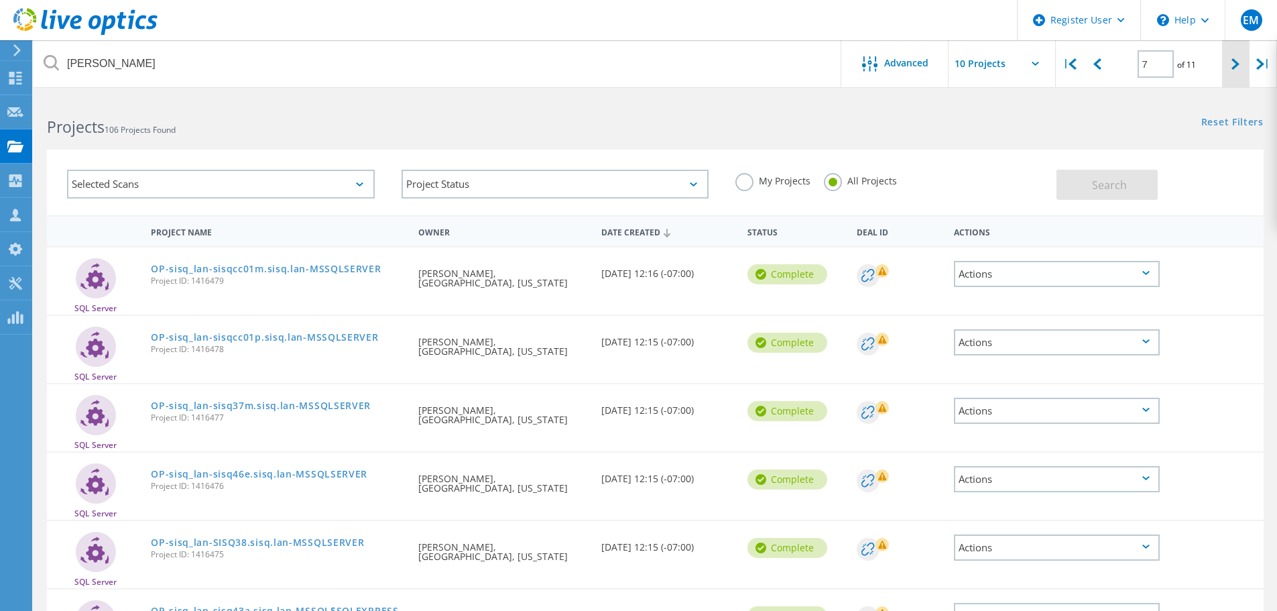
click at [1235, 65] on icon at bounding box center [1236, 63] width 8 height 11
type input "8"
click at [1155, 67] on input "8" at bounding box center [1156, 63] width 36 height 27
click at [1167, 64] on input "2" at bounding box center [1156, 63] width 36 height 27
type input "2"
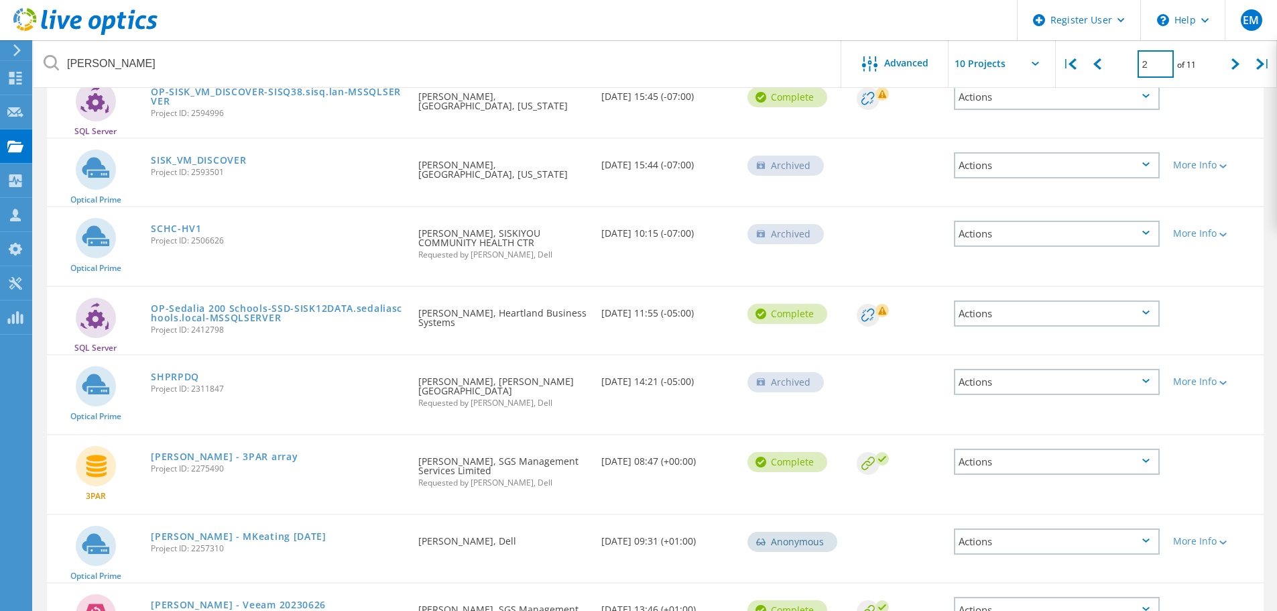
scroll to position [201, 0]
